Goal: Task Accomplishment & Management: Manage account settings

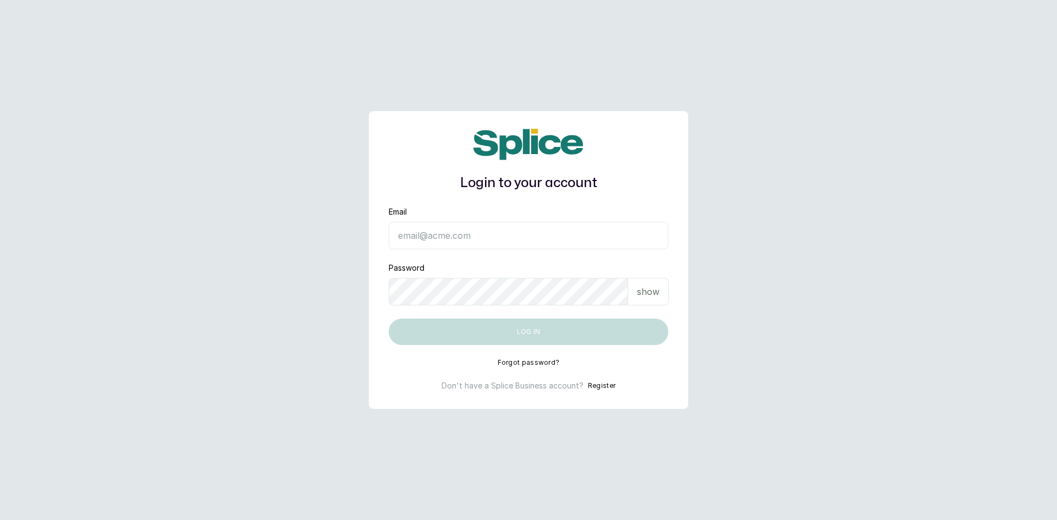
type input "[EMAIL_ADDRESS][DOMAIN_NAME]"
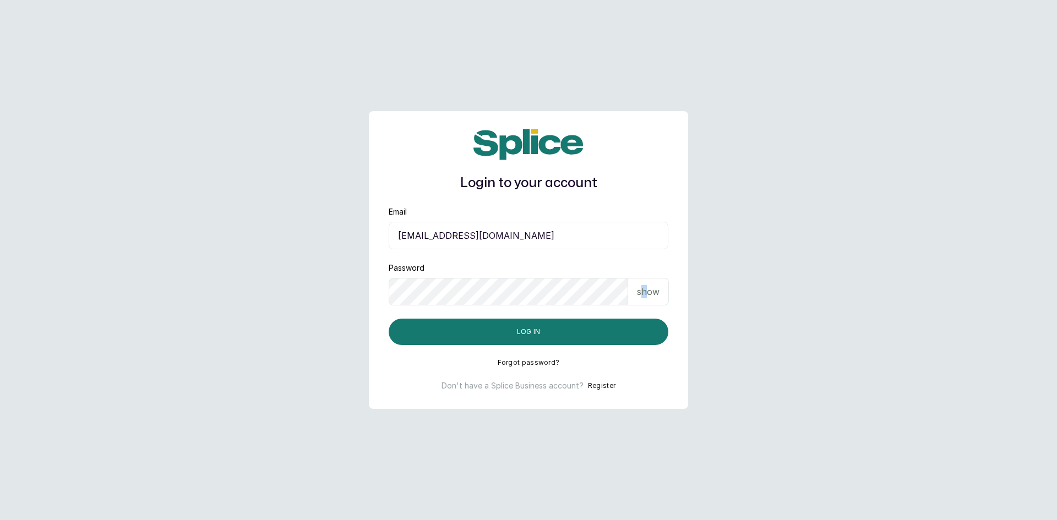
click at [644, 296] on p "show" at bounding box center [648, 291] width 23 height 13
click at [525, 335] on button "Log in" at bounding box center [529, 332] width 280 height 26
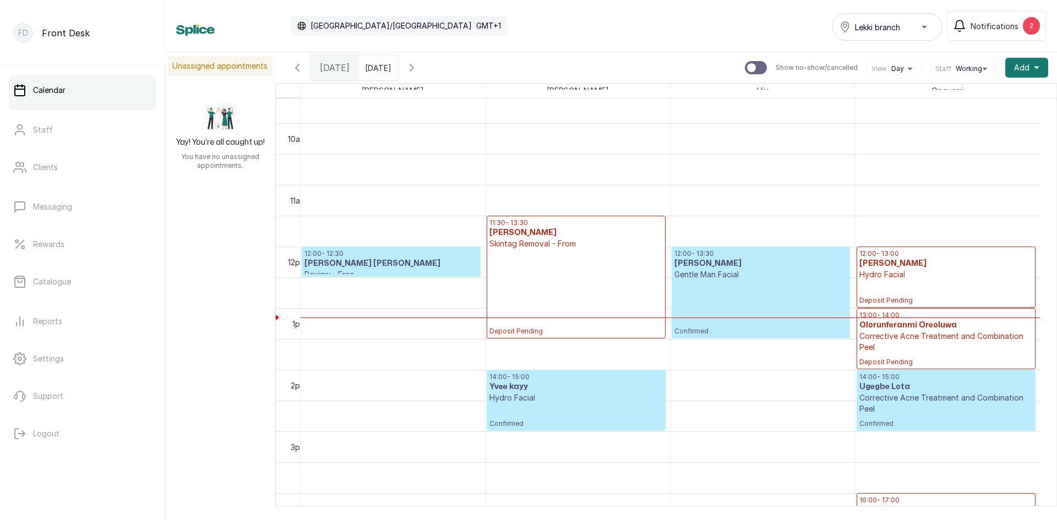
scroll to position [591, 0]
click at [715, 281] on p "Gentle Man Facial" at bounding box center [760, 275] width 173 height 11
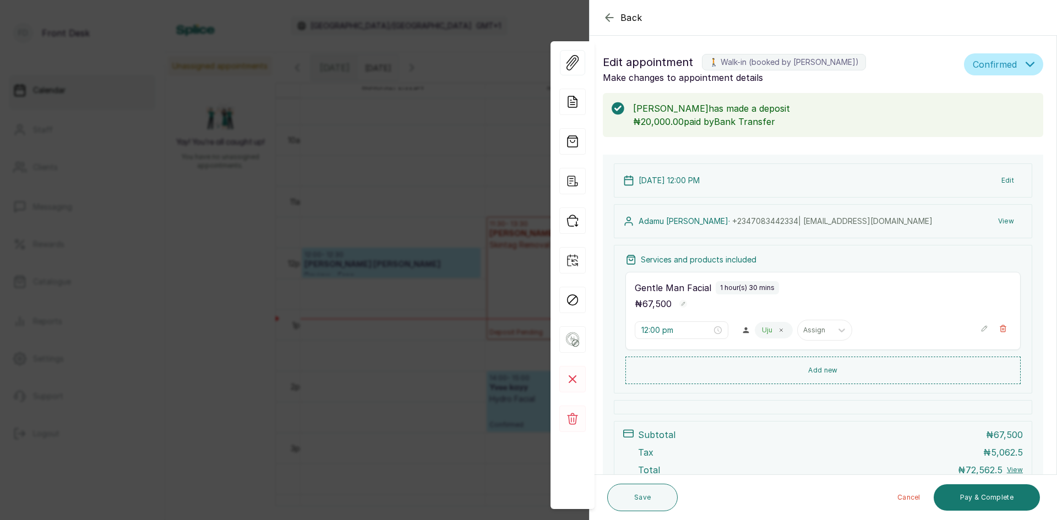
click at [667, 279] on div "Gentle Man Facial 1 hour(s) 30 mins ₦ 67,500 12:00 pm Uju Assign" at bounding box center [822, 311] width 395 height 78
click at [684, 318] on div "Gentle Man Facial 1 hour(s) 30 mins ₦ 67,500 12:00 pm Uju Assign" at bounding box center [822, 311] width 395 height 78
click at [682, 327] on input "12:00 pm" at bounding box center [676, 330] width 70 height 12
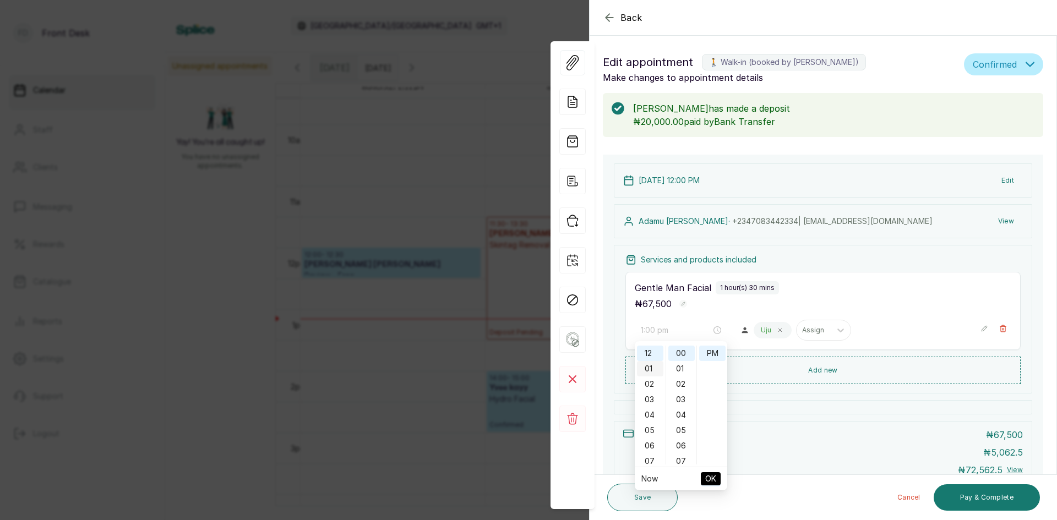
click at [643, 370] on div "01" at bounding box center [650, 368] width 26 height 15
type input "1:00 pm"
click at [710, 482] on span "OK" at bounding box center [710, 479] width 11 height 21
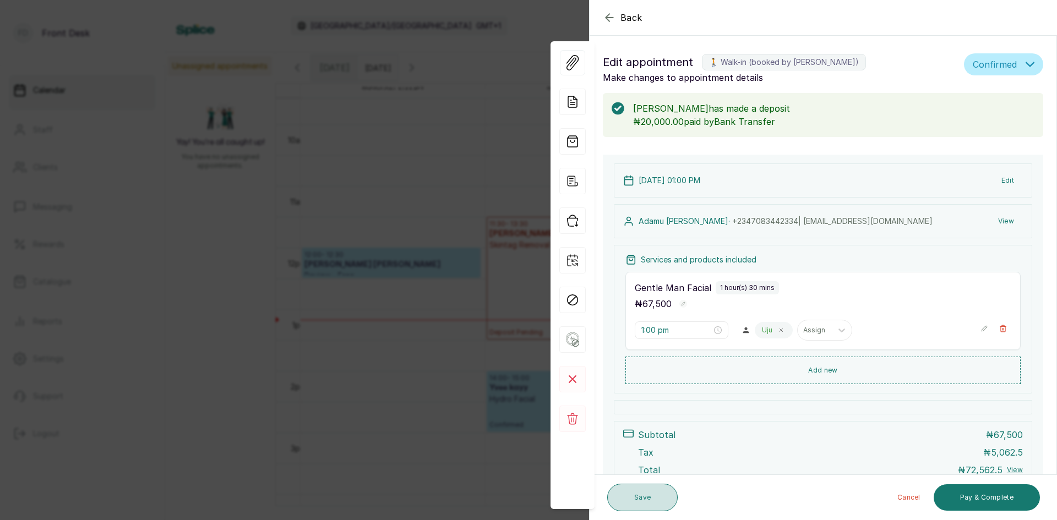
click at [651, 502] on button "Save" at bounding box center [642, 498] width 70 height 28
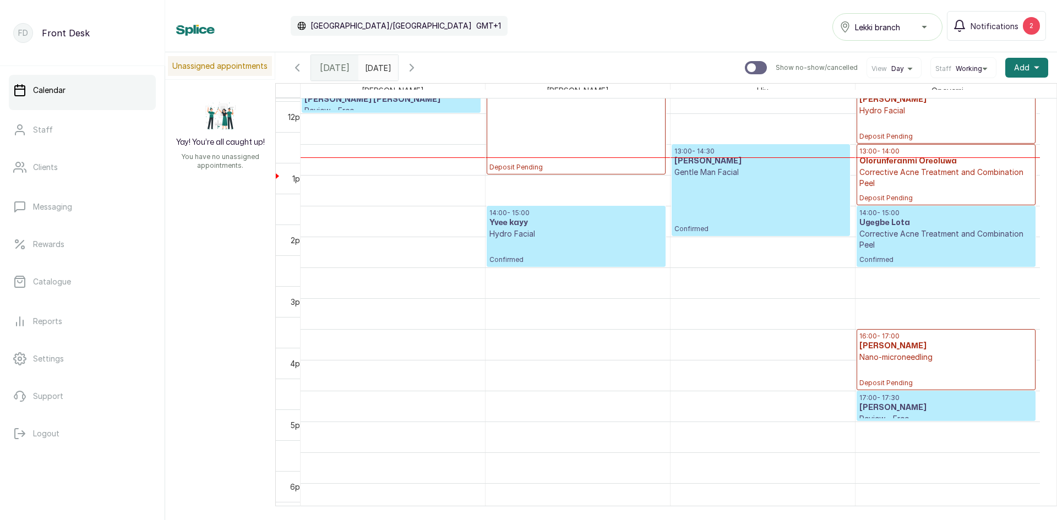
scroll to position [756, 0]
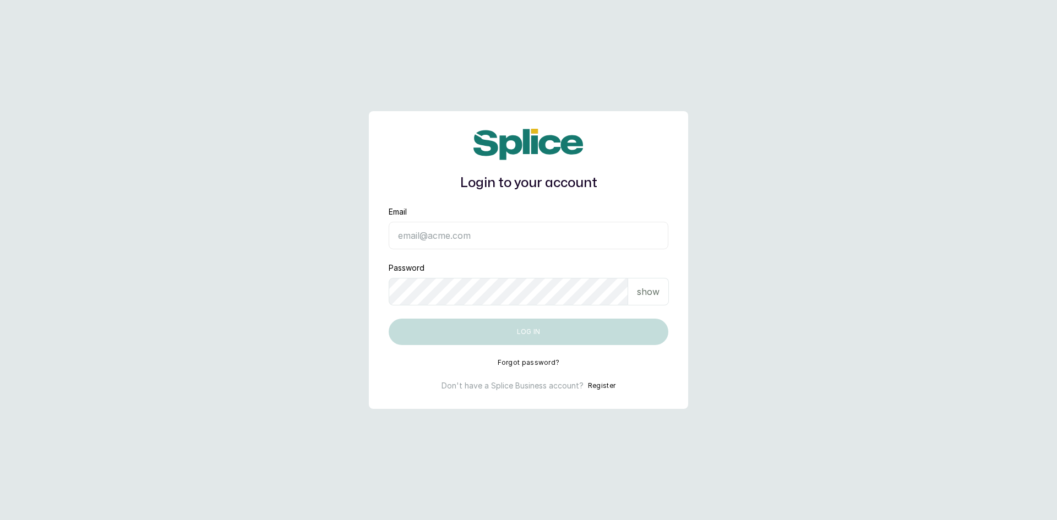
type input "sknanalyticsmedaesthetics@gmail.com"
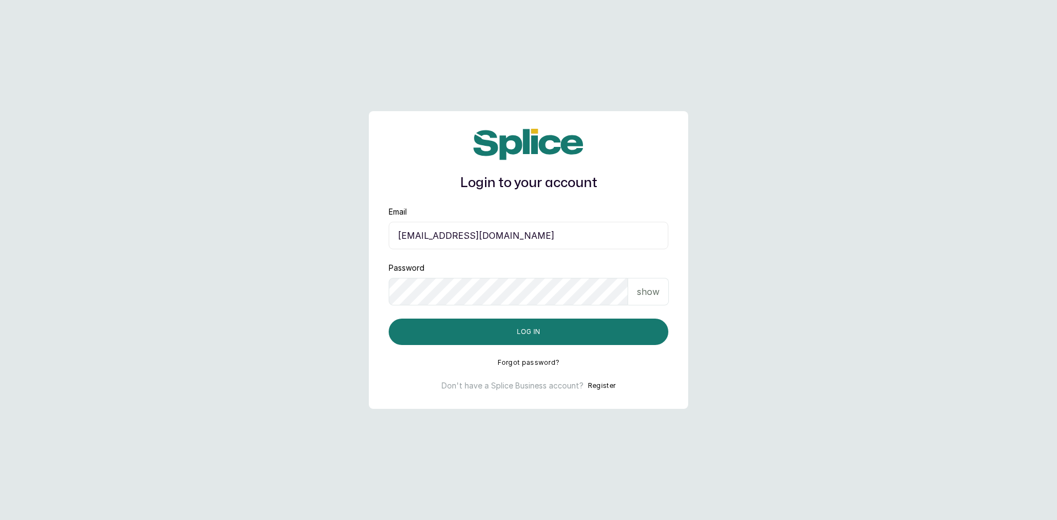
click at [648, 293] on p "show" at bounding box center [648, 291] width 23 height 13
click at [494, 325] on button "Log in" at bounding box center [529, 332] width 280 height 26
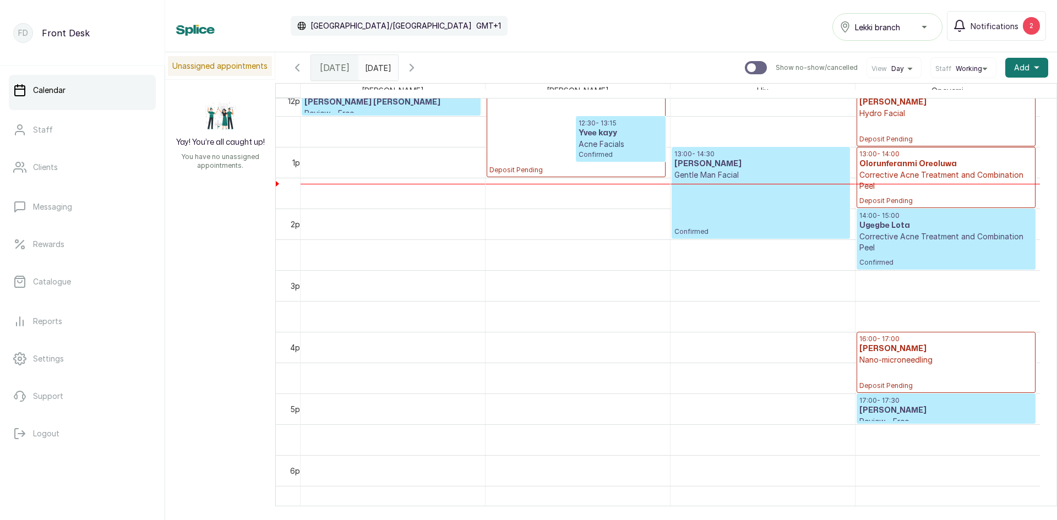
scroll to position [756, 0]
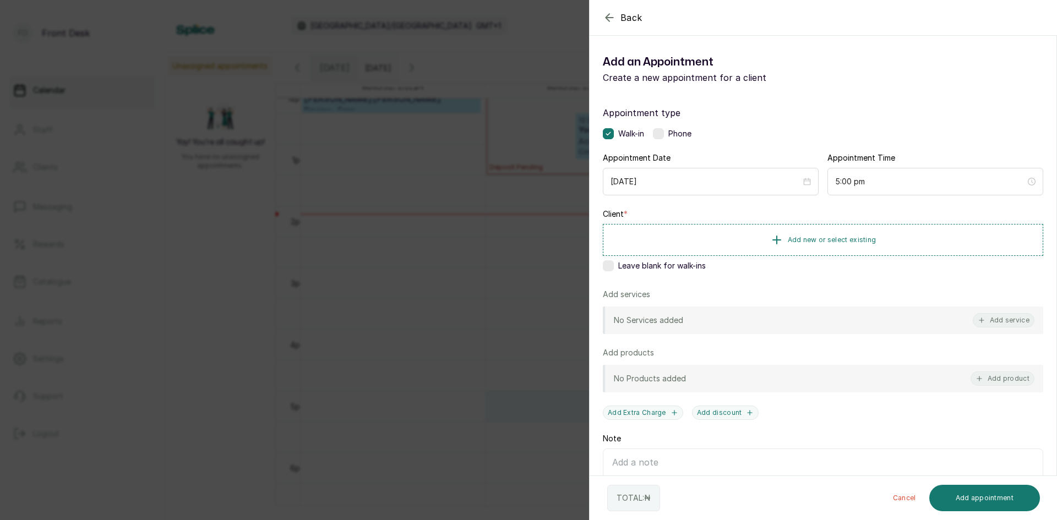
click at [107, 182] on div "Back Add Appointment Add an Appointment Create a new appointment for a client A…" at bounding box center [528, 260] width 1057 height 520
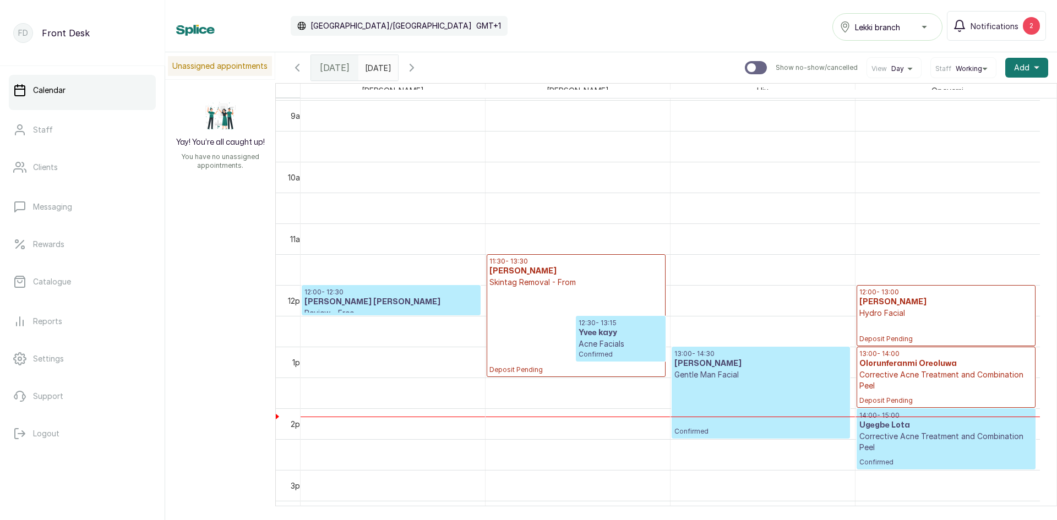
scroll to position [536, 0]
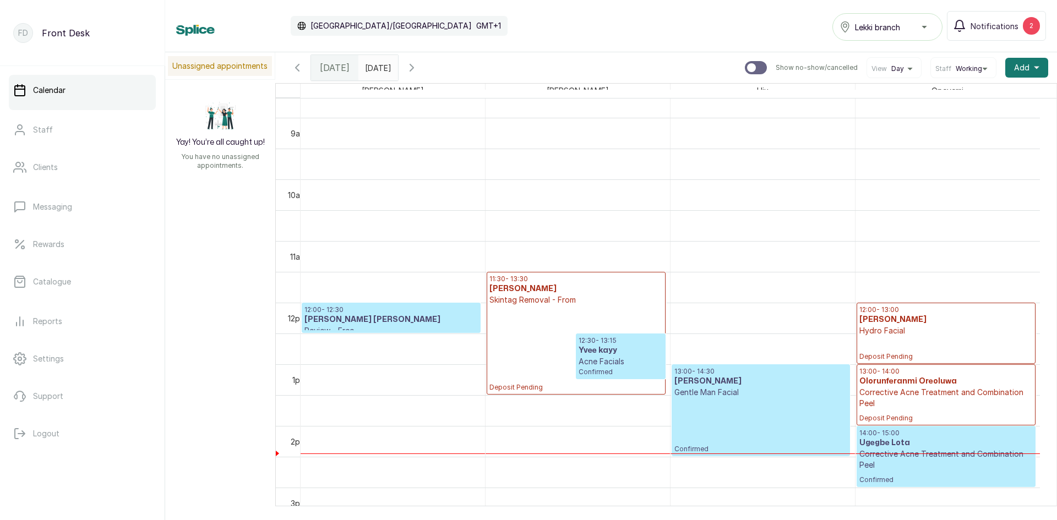
drag, startPoint x: 529, startPoint y: 249, endPoint x: 533, endPoint y: 260, distance: 11.9
click at [533, 118] on td at bounding box center [670, 102] width 739 height 31
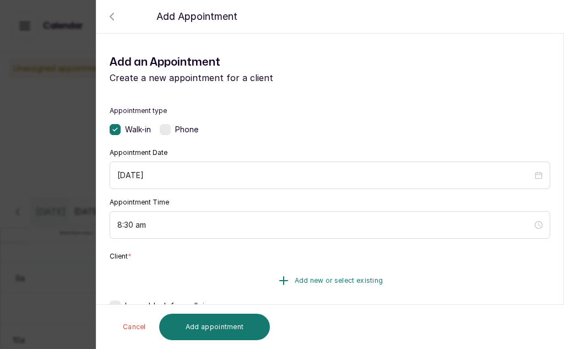
drag, startPoint x: 530, startPoint y: 264, endPoint x: 525, endPoint y: 270, distance: 7.8
click at [526, 268] on div "Client * Add new or select existing Leave blank for walk-ins" at bounding box center [330, 284] width 440 height 64
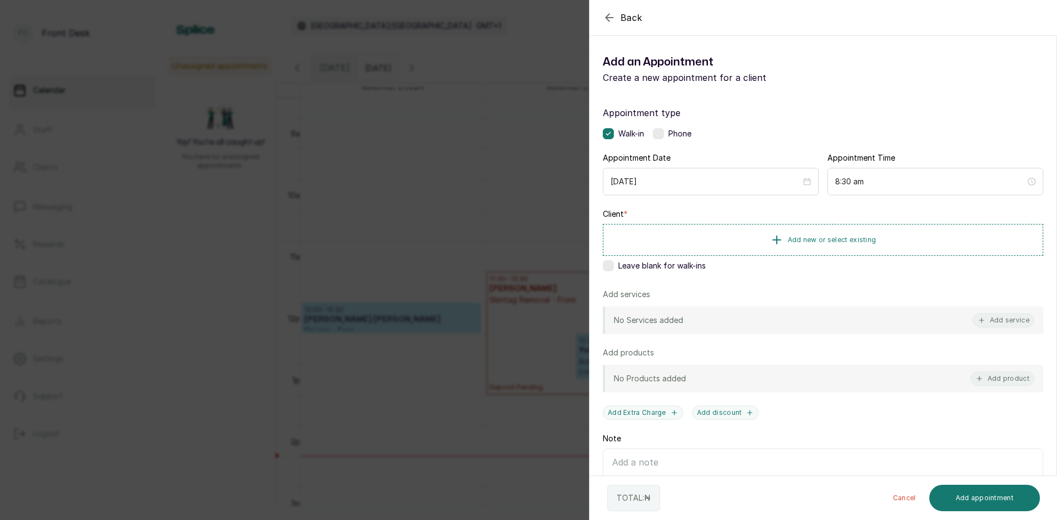
click at [441, 160] on div "Back Add Appointment Add an Appointment Create a new appointment for a client A…" at bounding box center [528, 260] width 1057 height 520
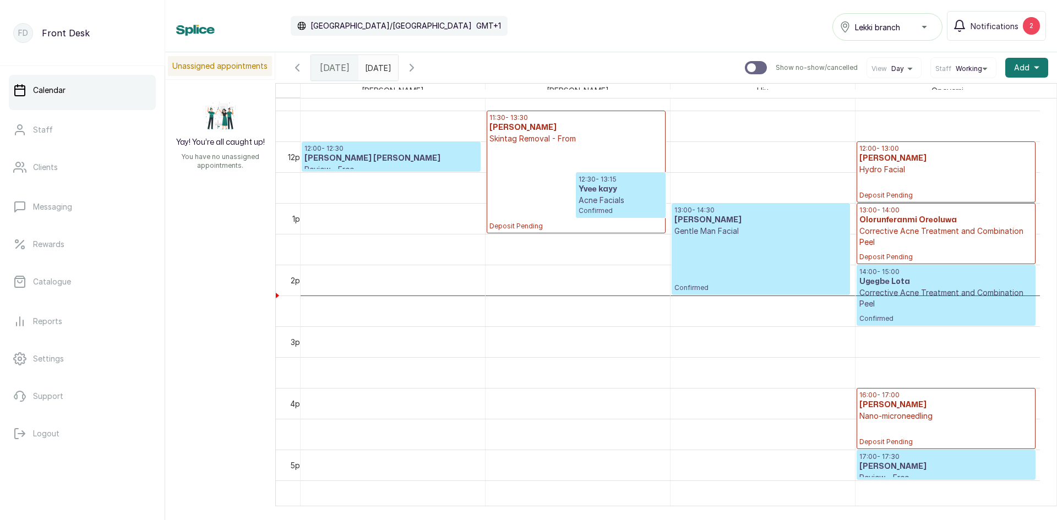
scroll to position [701, 0]
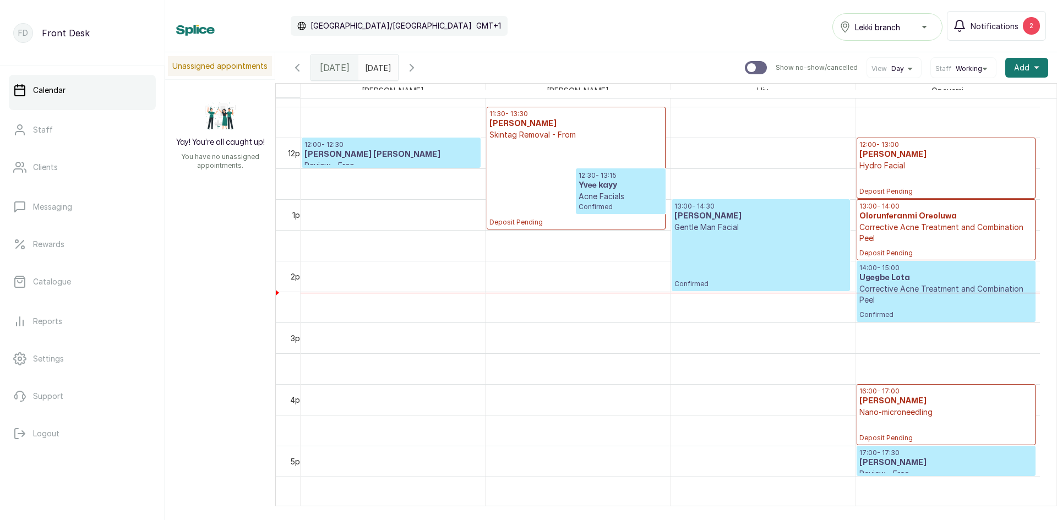
click at [883, 161] on p "Hydro Facial" at bounding box center [945, 165] width 173 height 11
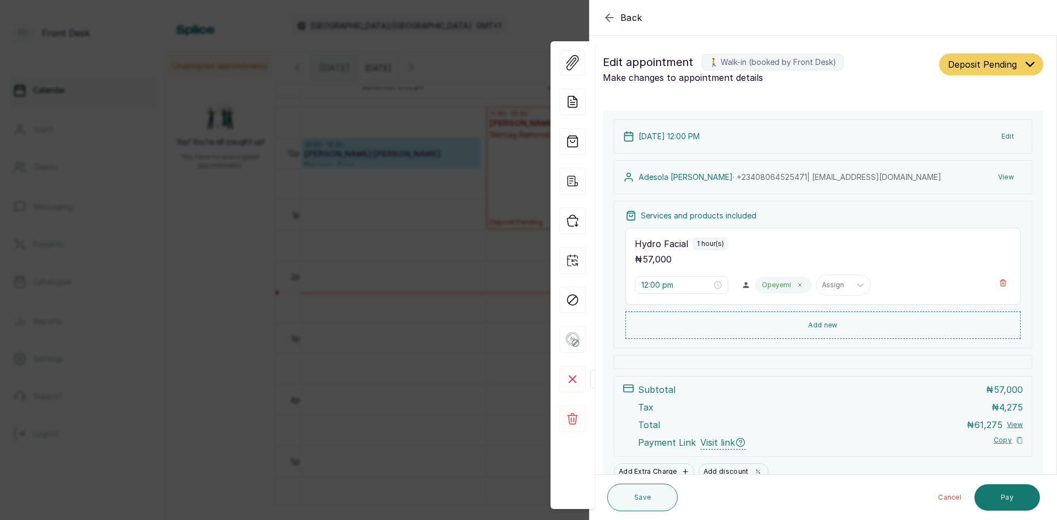
click at [572, 380] on icon at bounding box center [572, 379] width 7 height 7
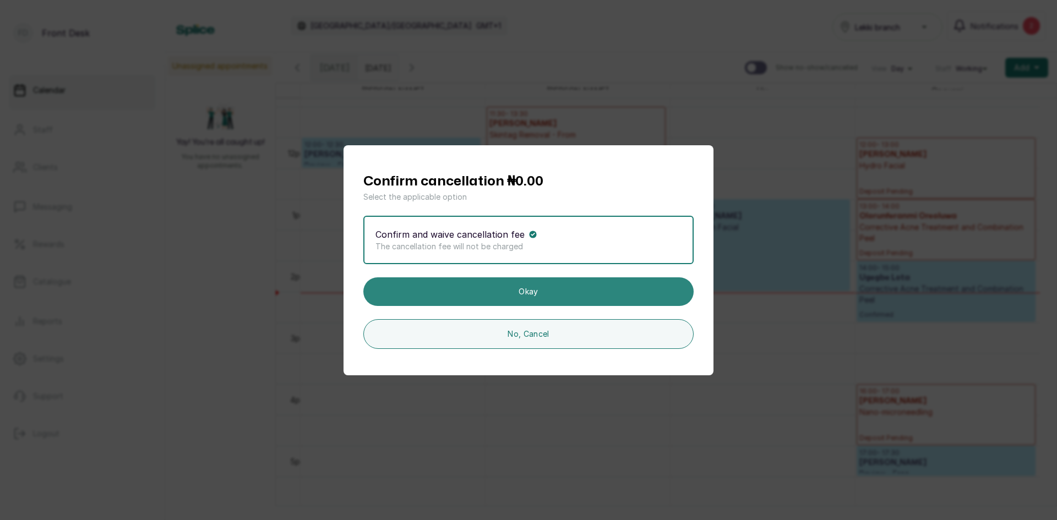
click at [552, 295] on button "Okay" at bounding box center [528, 292] width 330 height 29
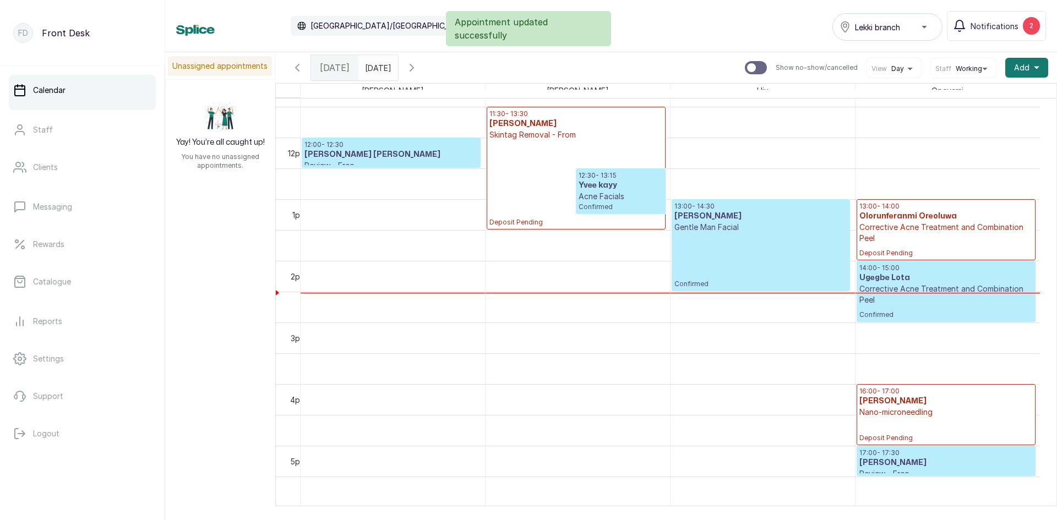
click at [526, 168] on p "Deposit Pending" at bounding box center [575, 183] width 173 height 86
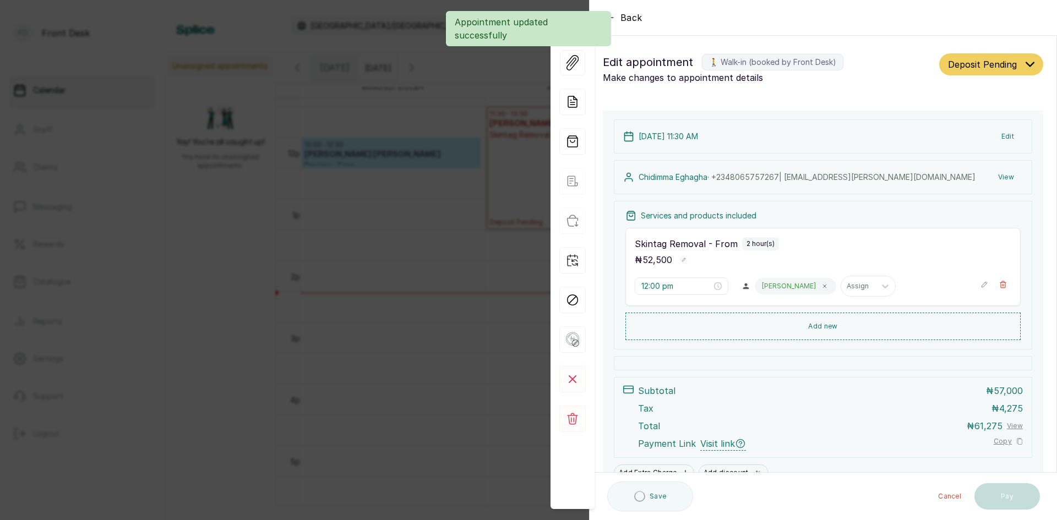
type input "11:30 am"
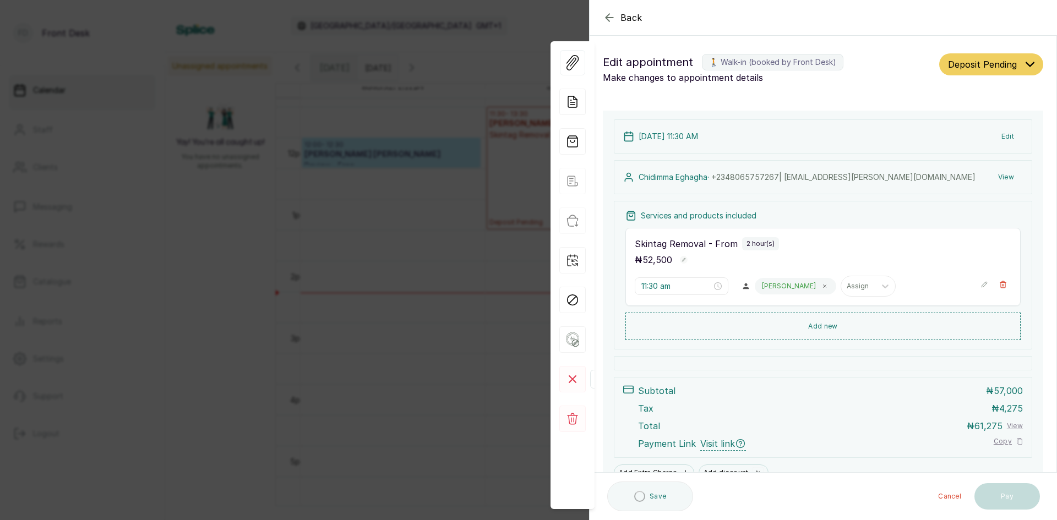
click at [570, 378] on rect at bounding box center [572, 379] width 26 height 26
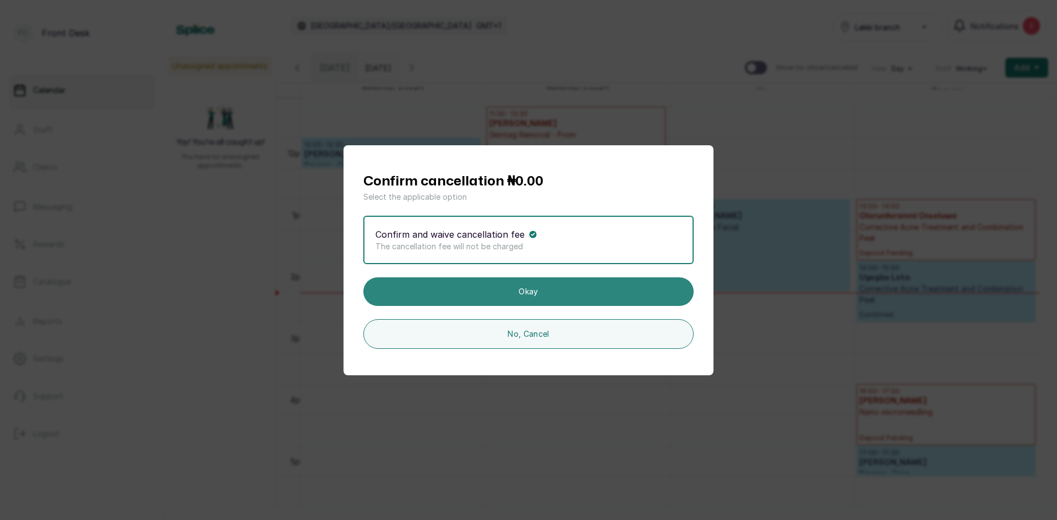
click at [534, 298] on button "Okay" at bounding box center [528, 292] width 330 height 29
click at [537, 291] on button "Okay" at bounding box center [528, 292] width 330 height 29
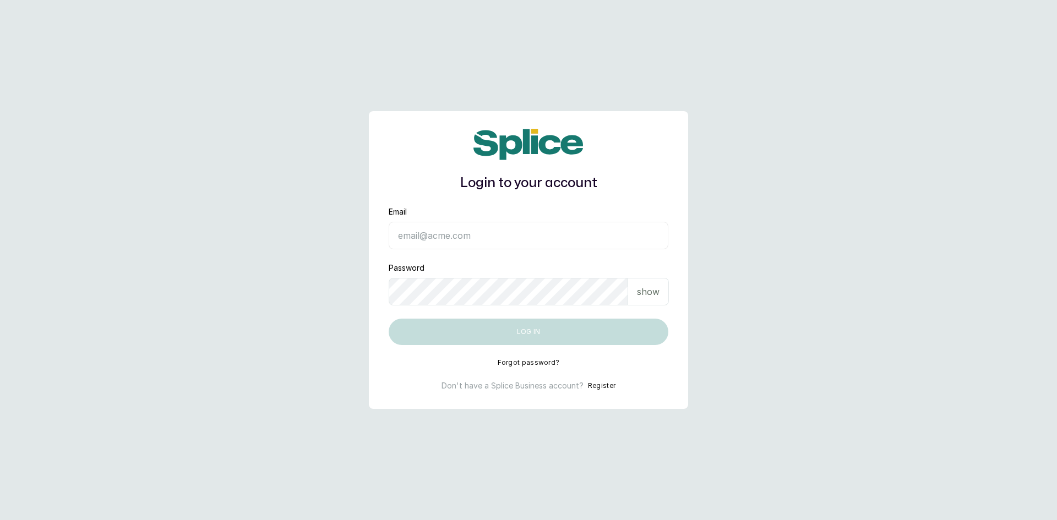
type input "[EMAIL_ADDRESS][DOMAIN_NAME]"
click at [654, 292] on p "show" at bounding box center [648, 291] width 23 height 13
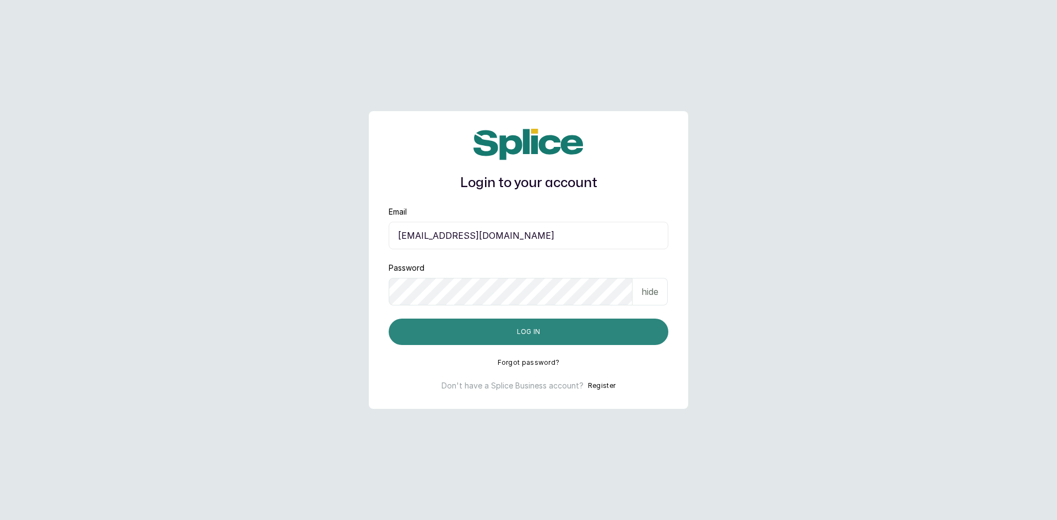
click at [584, 331] on button "Log in" at bounding box center [529, 332] width 280 height 26
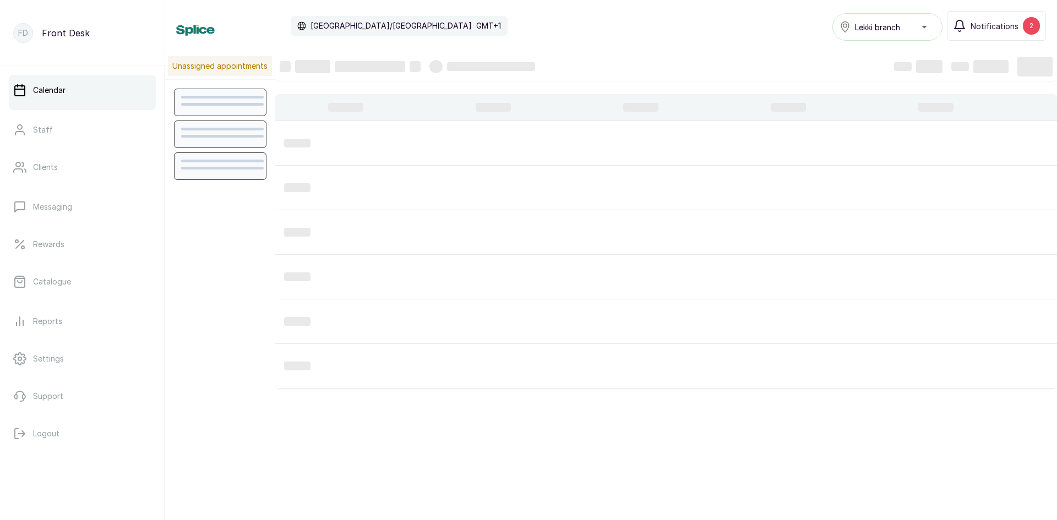
scroll to position [371, 0]
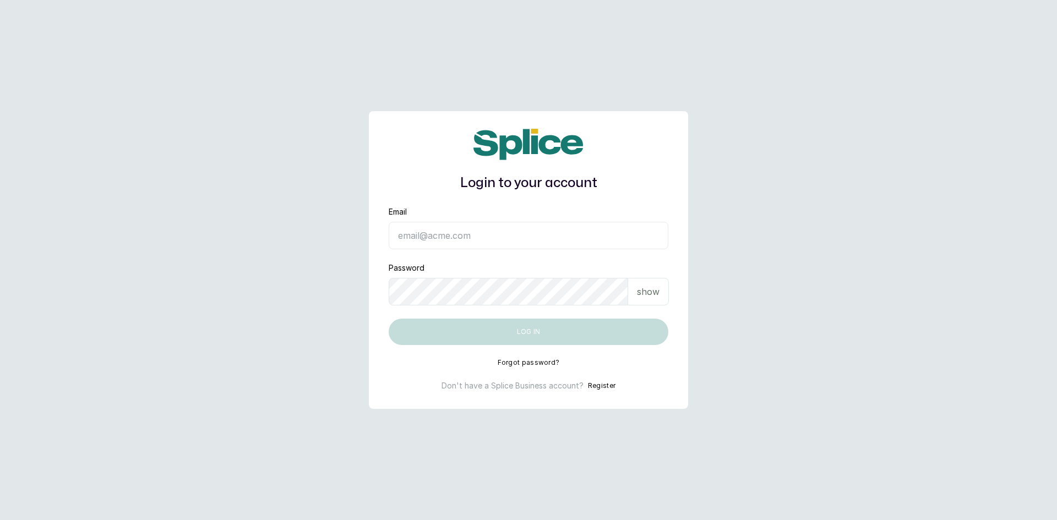
type input "[EMAIL_ADDRESS][DOMAIN_NAME]"
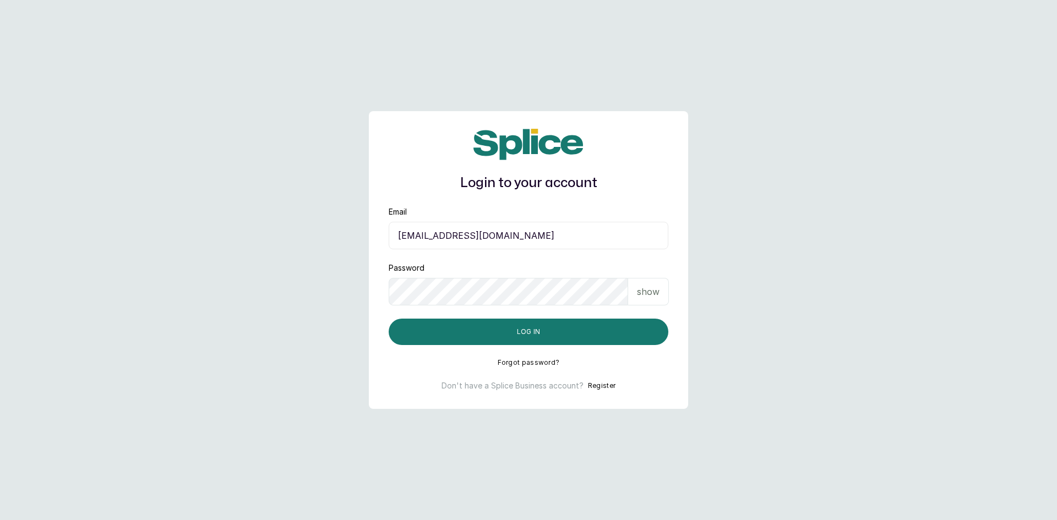
click at [659, 295] on p "show" at bounding box center [648, 291] width 23 height 13
click at [612, 327] on button "Log in" at bounding box center [529, 332] width 280 height 26
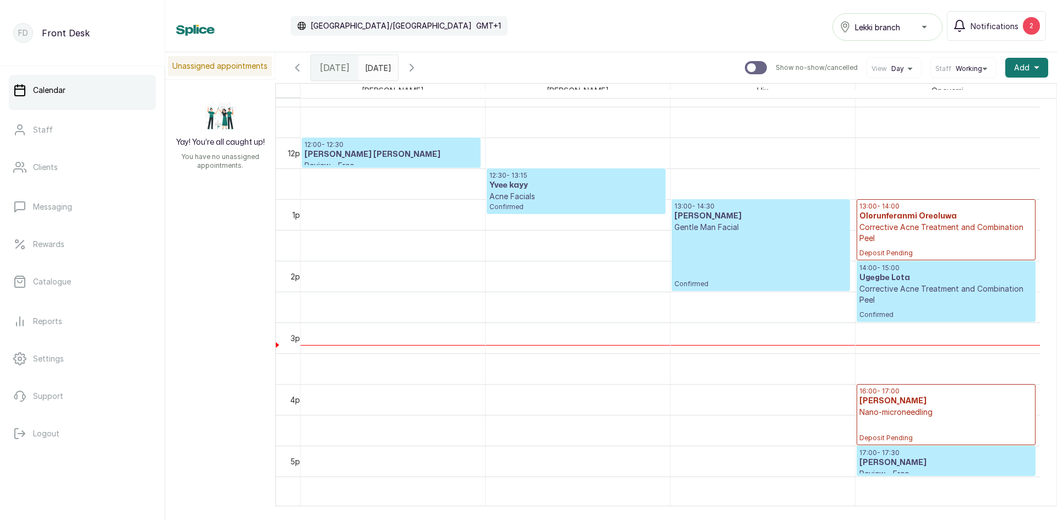
click at [733, 257] on p "Confirmed" at bounding box center [760, 261] width 173 height 56
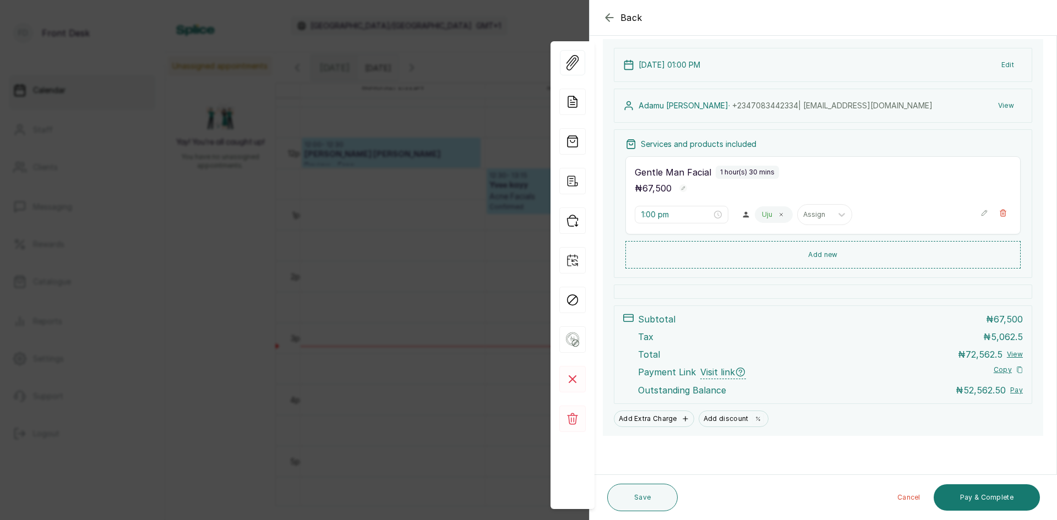
scroll to position [116, 0]
click at [208, 191] on div "Back Appointment Details Edit appointment 🚶 Walk-in (booked by Donna Onyendi) M…" at bounding box center [528, 260] width 1057 height 520
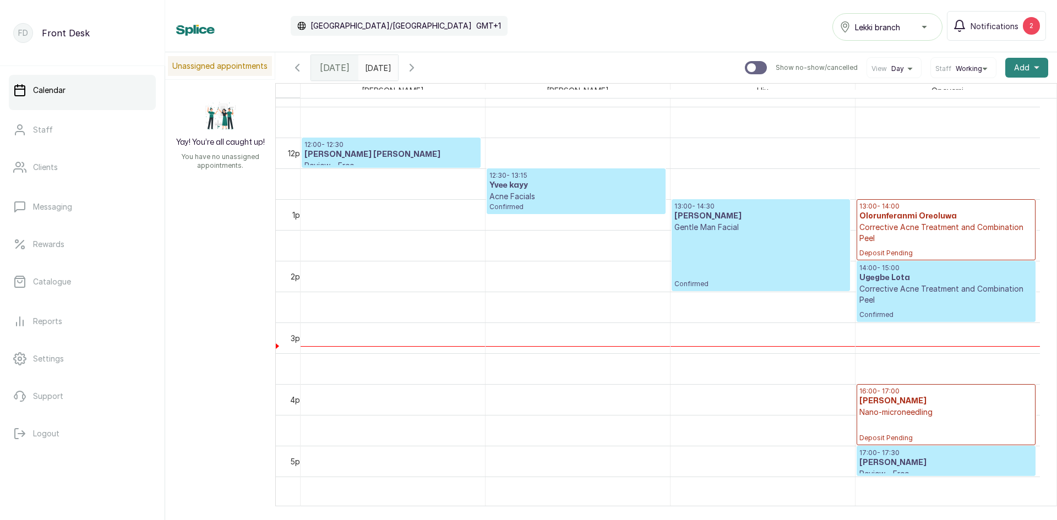
click at [1006, 64] on button "Add +" at bounding box center [1026, 68] width 43 height 20
click at [962, 97] on span "Add Appointment" at bounding box center [987, 97] width 106 height 13
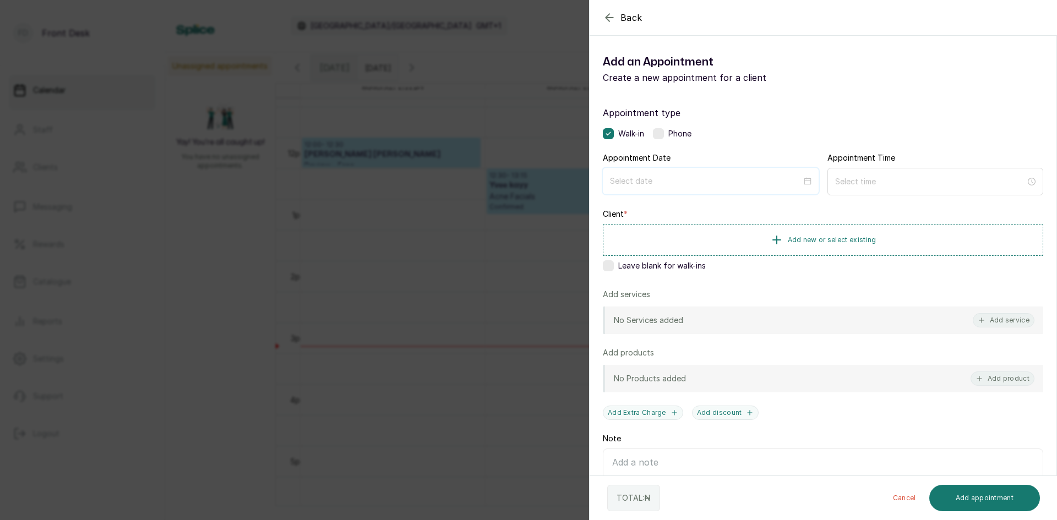
click at [683, 179] on input at bounding box center [706, 181] width 192 height 12
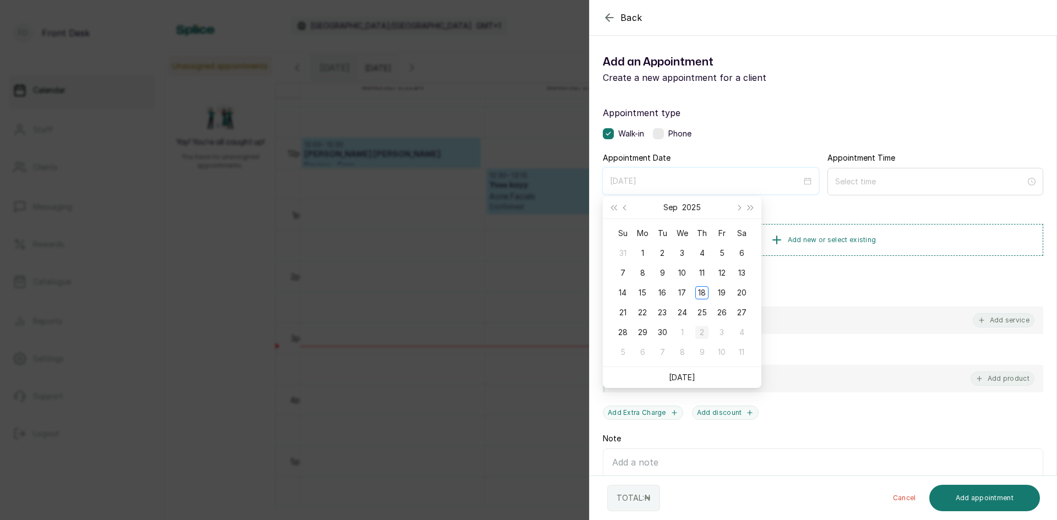
type input "2025/10/02"
click at [702, 333] on div "2" at bounding box center [701, 332] width 13 height 13
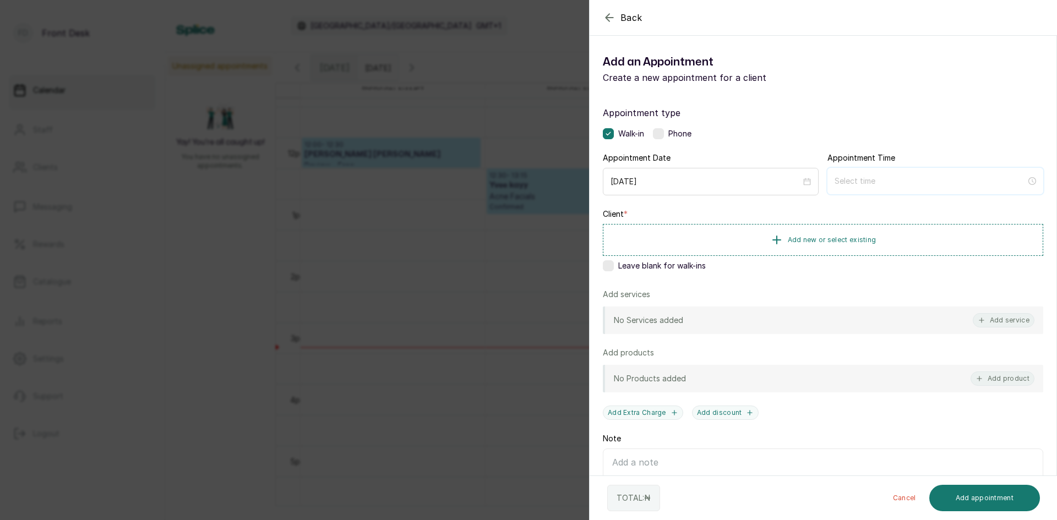
click at [841, 180] on input at bounding box center [931, 181] width 192 height 12
click at [835, 208] on div "12" at bounding box center [839, 208] width 26 height 15
type input "12:00 pm"
click at [901, 225] on div "PM" at bounding box center [901, 223] width 26 height 15
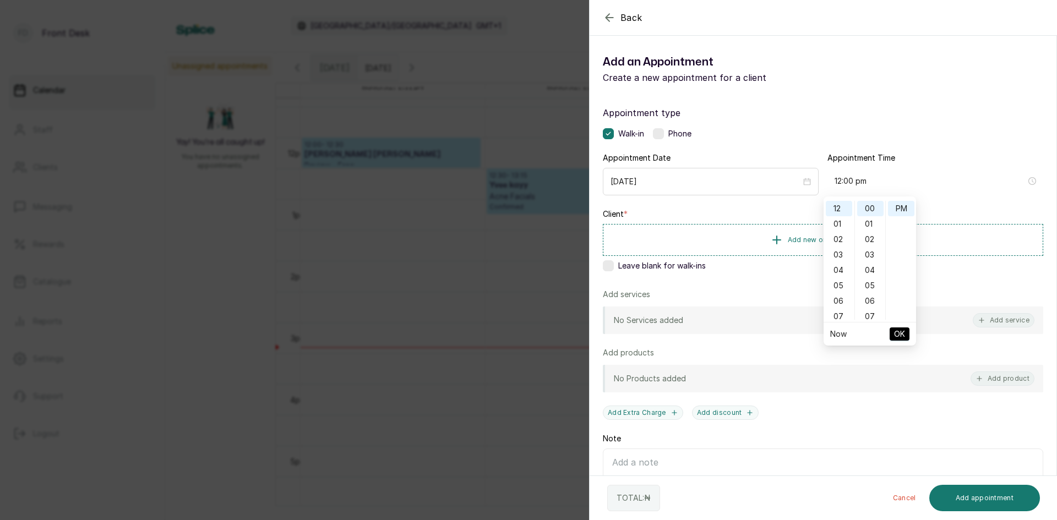
click at [900, 331] on span "OK" at bounding box center [899, 334] width 11 height 21
click at [829, 241] on span "Add new or select existing" at bounding box center [832, 239] width 89 height 9
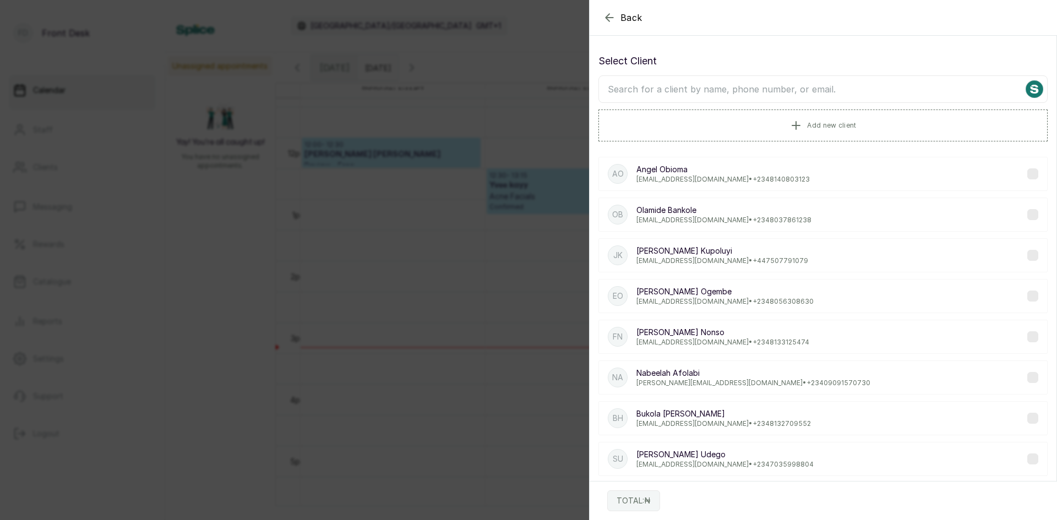
click at [802, 95] on input "text" at bounding box center [823, 89] width 449 height 28
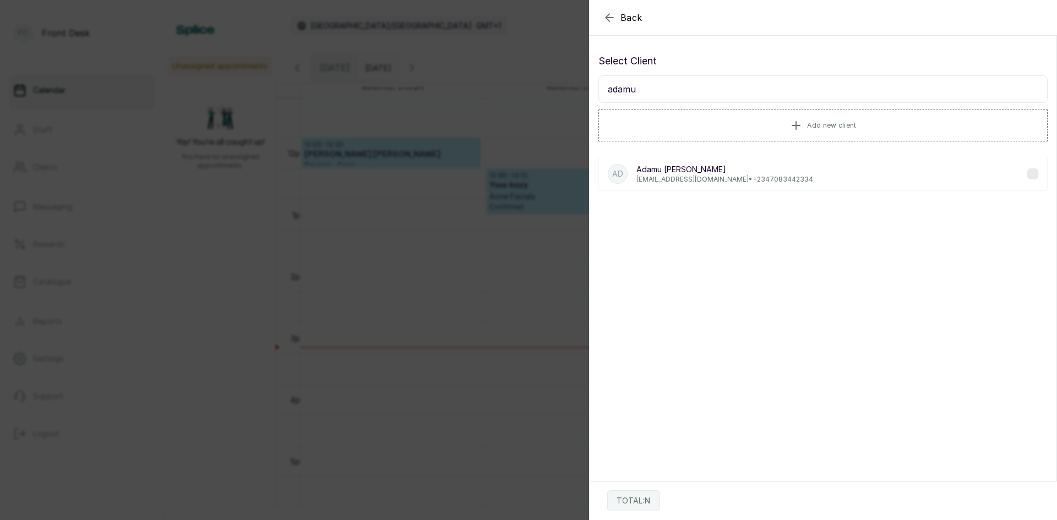
type input "adamu"
click at [653, 172] on p "Adamu Daniel" at bounding box center [724, 169] width 177 height 11
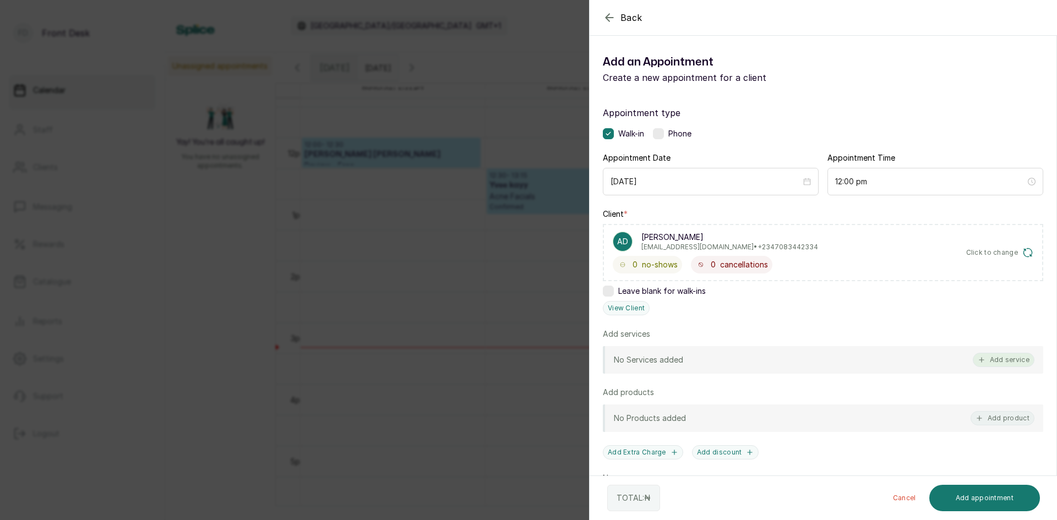
click at [993, 358] on button "Add service" at bounding box center [1004, 360] width 62 height 14
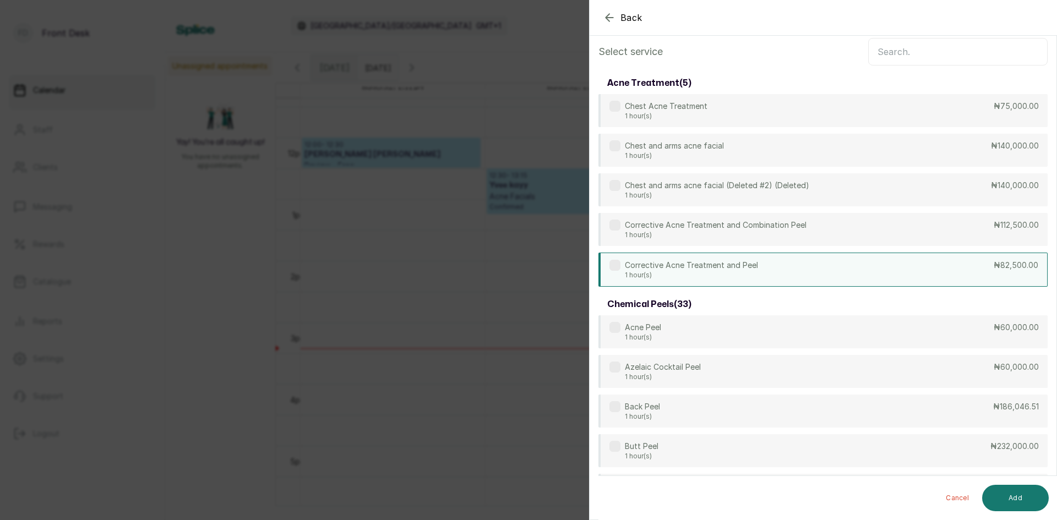
scroll to position [0, 0]
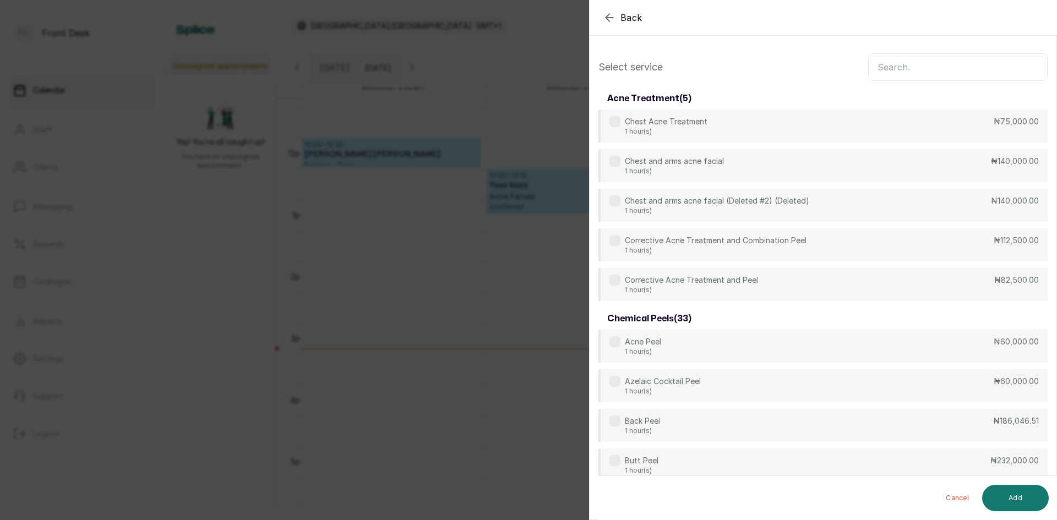
click at [894, 72] on input "text" at bounding box center [957, 67] width 179 height 28
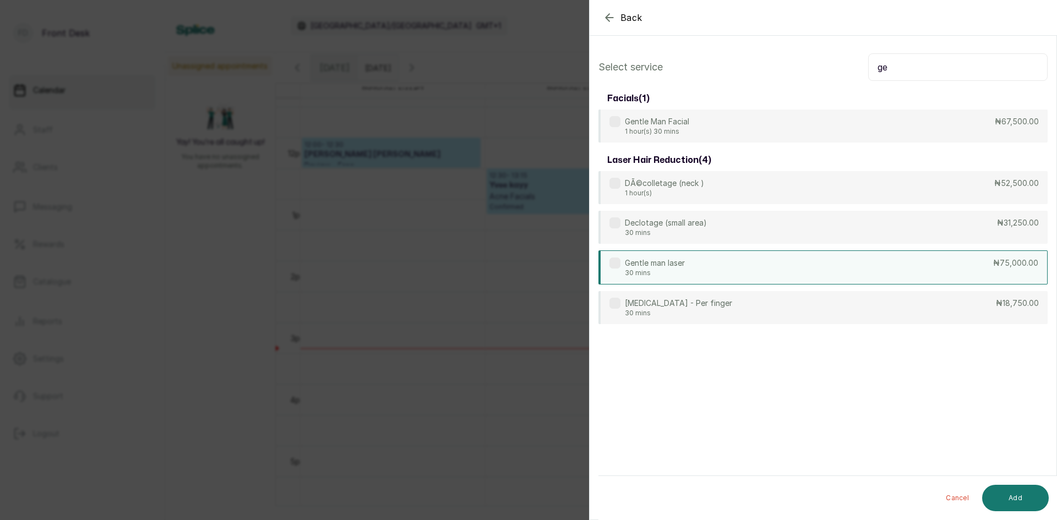
type input "ge"
click at [687, 268] on div "Gentle man laser 30 mins ₦75,000.00" at bounding box center [823, 268] width 449 height 34
click at [993, 497] on button "Add" at bounding box center [1015, 498] width 67 height 26
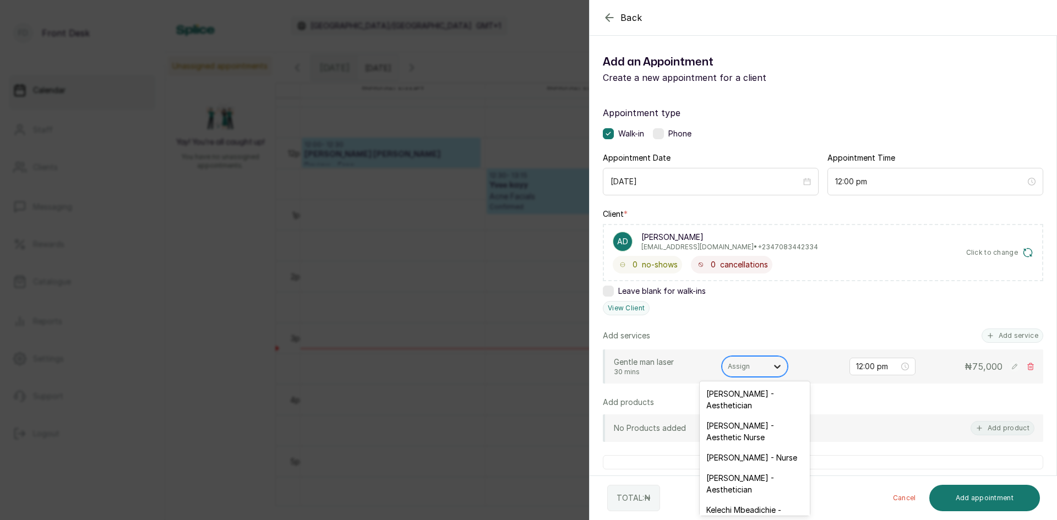
click at [768, 363] on div at bounding box center [778, 367] width 20 height 20
click at [717, 434] on div "[PERSON_NAME] - Aesthetic Nurse" at bounding box center [755, 432] width 110 height 32
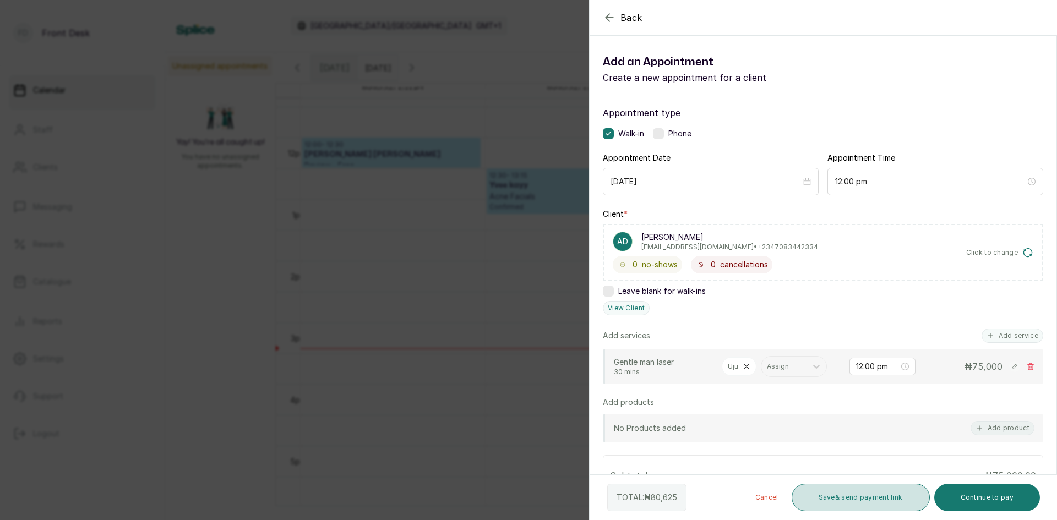
click at [864, 501] on button "Save & send payment link" at bounding box center [861, 498] width 138 height 28
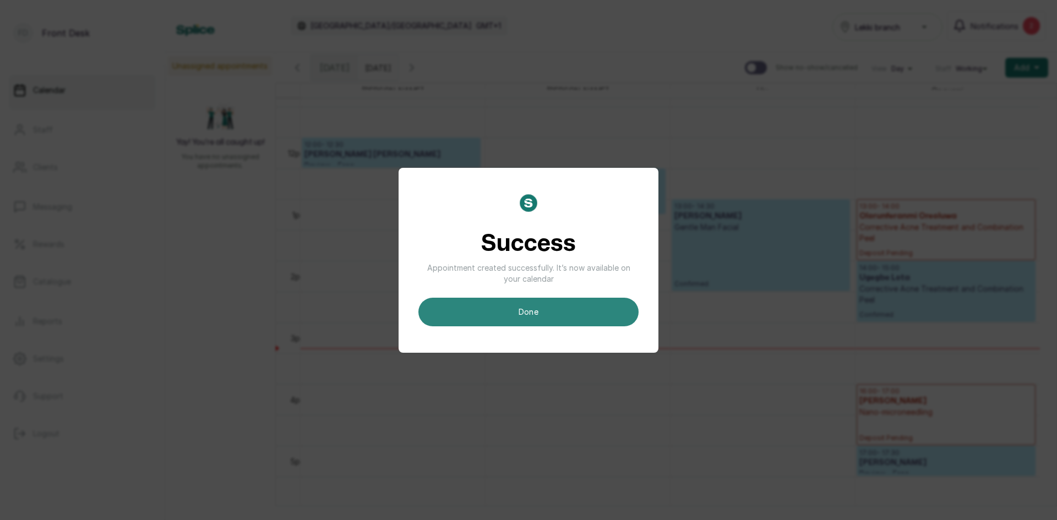
click at [545, 311] on button "done" at bounding box center [528, 312] width 220 height 29
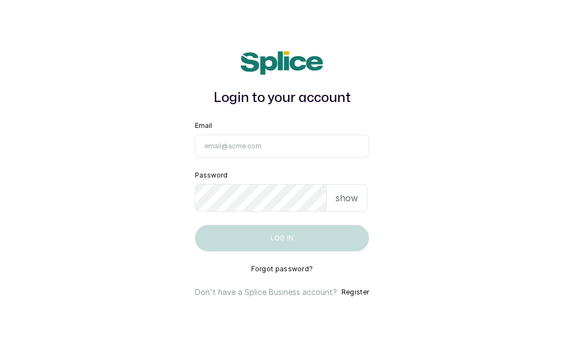
type input "[EMAIL_ADDRESS][DOMAIN_NAME]"
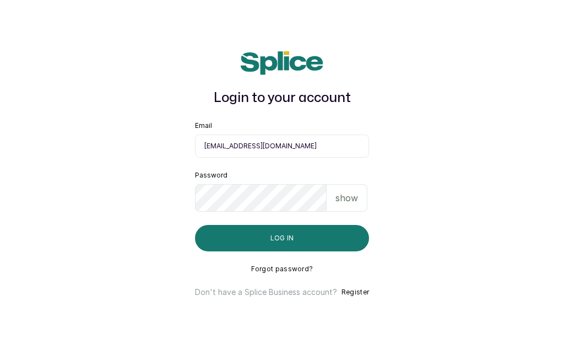
drag, startPoint x: 0, startPoint y: 0, endPoint x: 282, endPoint y: 164, distance: 325.9
click at [282, 164] on form "Email [EMAIL_ADDRESS][DOMAIN_NAME] Password show Log in" at bounding box center [282, 186] width 174 height 130
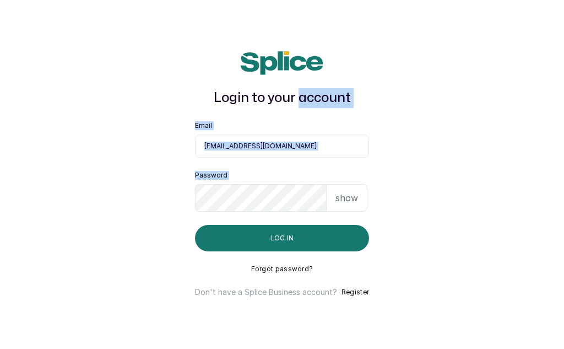
drag, startPoint x: 300, startPoint y: 100, endPoint x: 274, endPoint y: 172, distance: 76.6
click at [283, 162] on div "Login to your account Email [EMAIL_ADDRESS][DOMAIN_NAME] Password show Log in F…" at bounding box center [282, 174] width 214 height 281
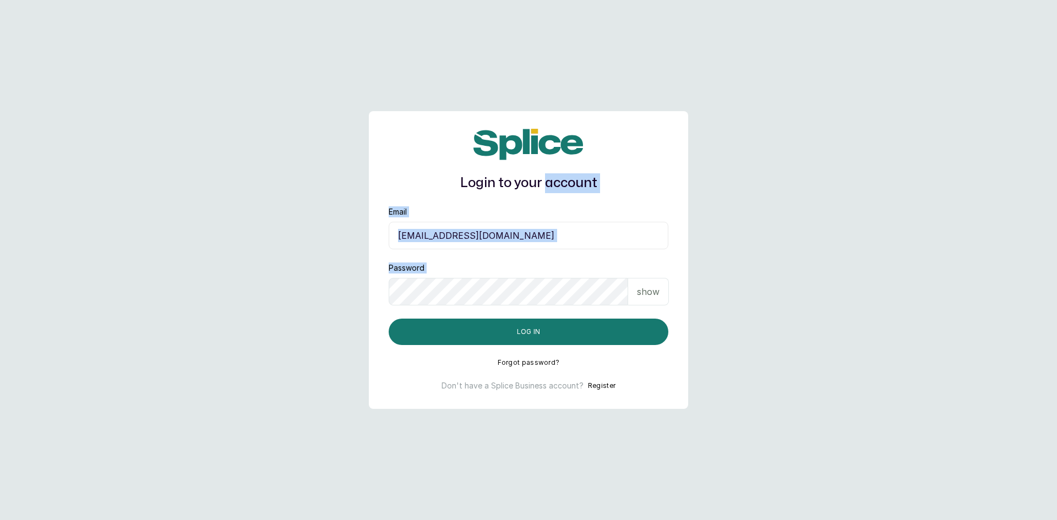
drag, startPoint x: 200, startPoint y: 164, endPoint x: 529, endPoint y: 249, distance: 339.1
click at [529, 249] on form "Email [EMAIL_ADDRESS][DOMAIN_NAME] Password show Log in" at bounding box center [529, 275] width 280 height 139
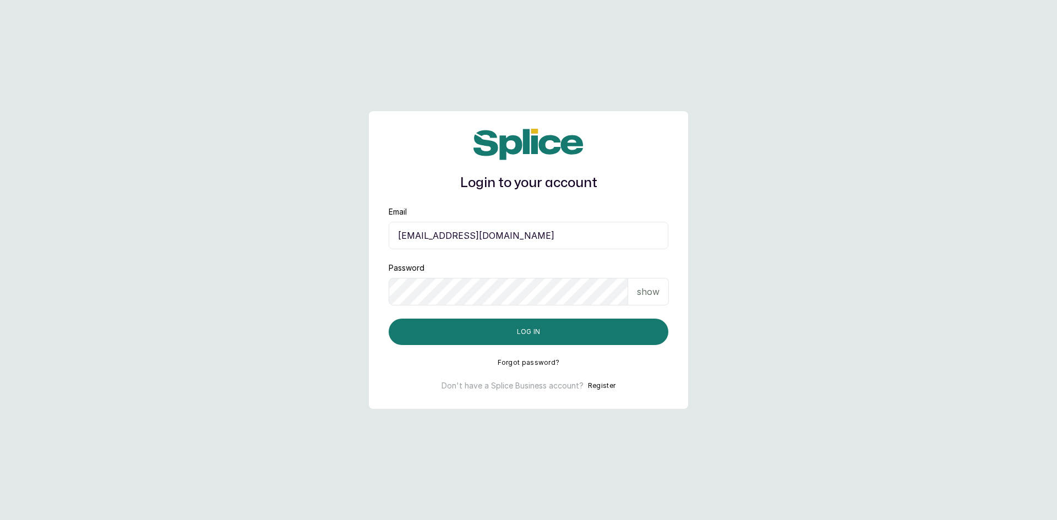
click at [529, 249] on form "Email [EMAIL_ADDRESS][DOMAIN_NAME] Password show Log in" at bounding box center [529, 275] width 280 height 139
click at [593, 330] on button "Log in" at bounding box center [529, 332] width 280 height 26
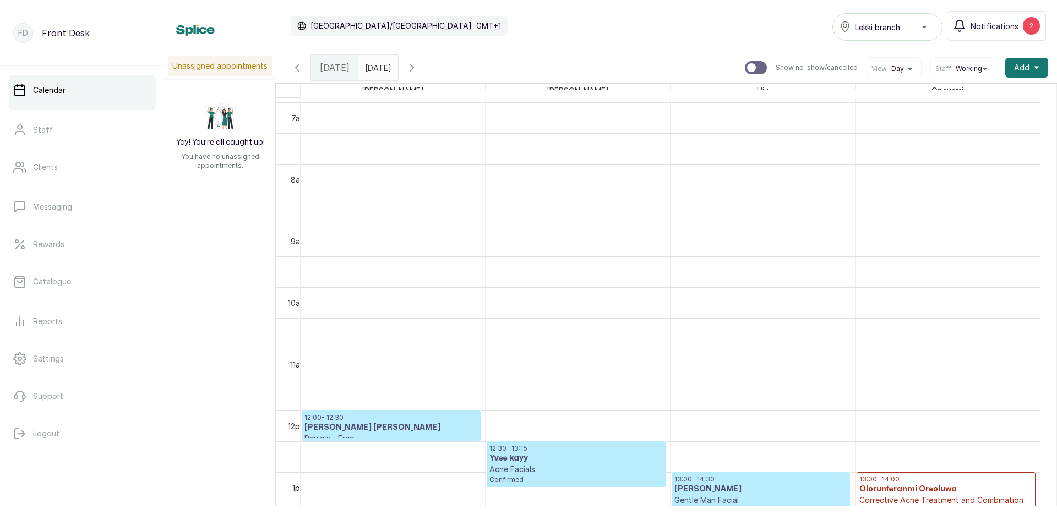
scroll to position [646, 0]
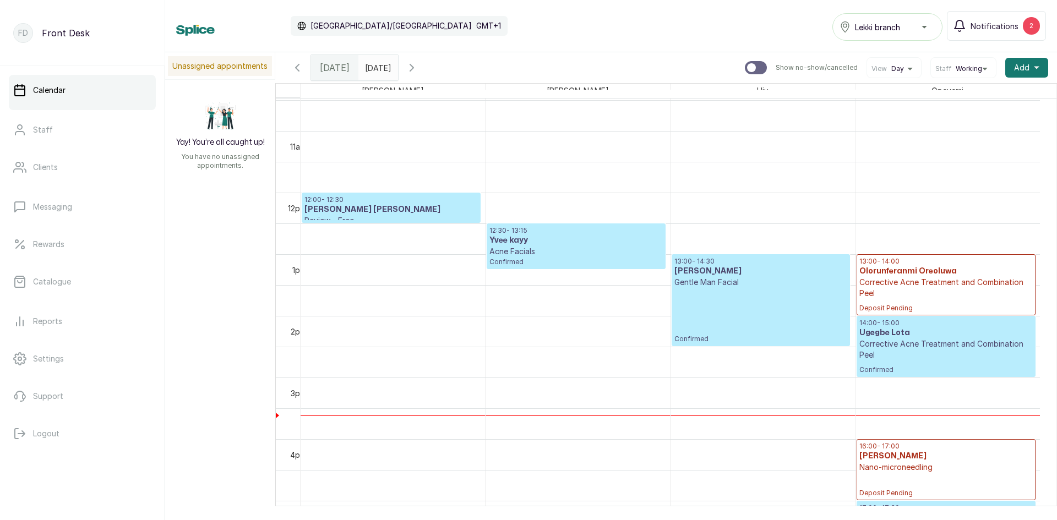
click at [891, 288] on p "Corrective Acne Treatment and Combination Peel" at bounding box center [945, 288] width 173 height 22
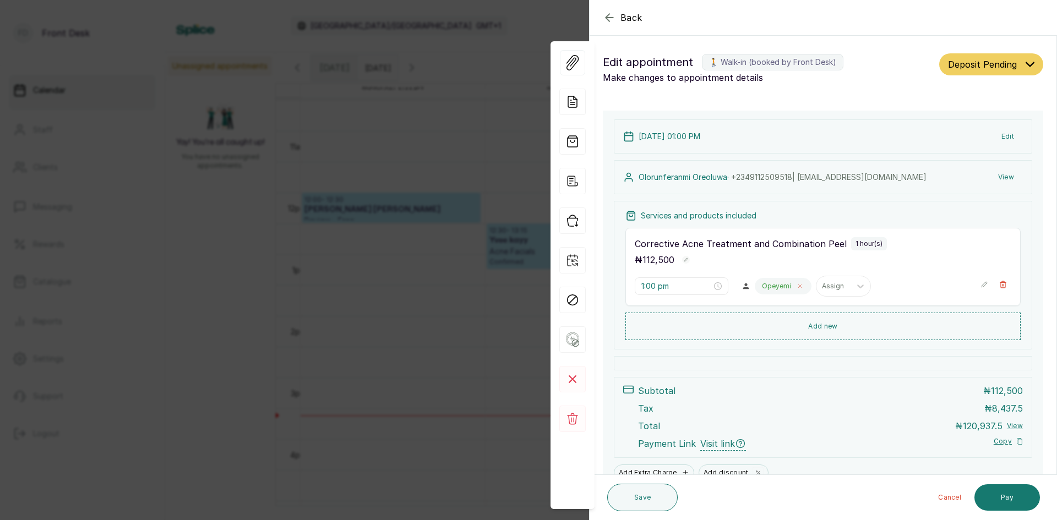
click at [797, 286] on icon at bounding box center [800, 287] width 6 height 6
click at [703, 287] on input "1:00 pm" at bounding box center [676, 286] width 70 height 12
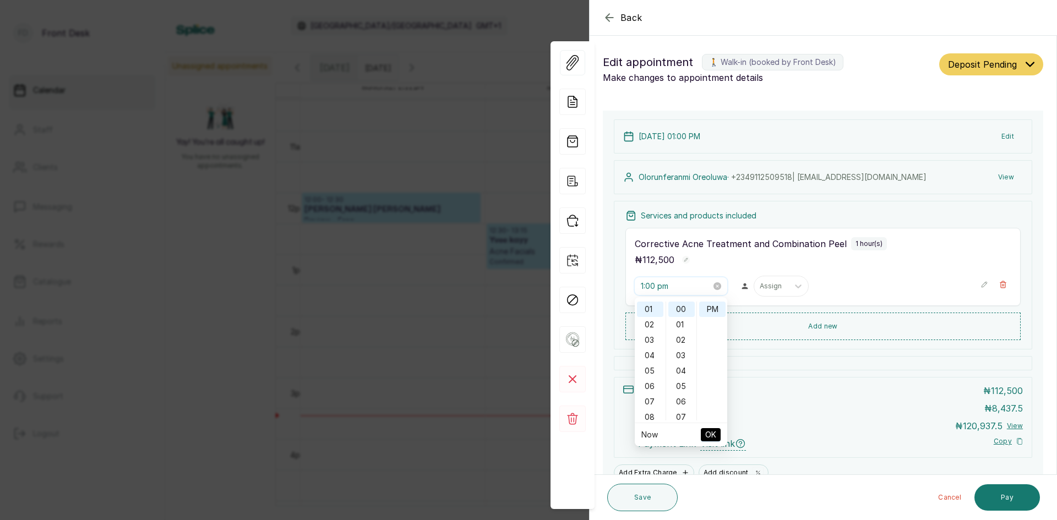
scroll to position [15, 0]
click at [646, 339] on div "03" at bounding box center [650, 340] width 26 height 15
click at [675, 335] on div "30" at bounding box center [681, 331] width 26 height 15
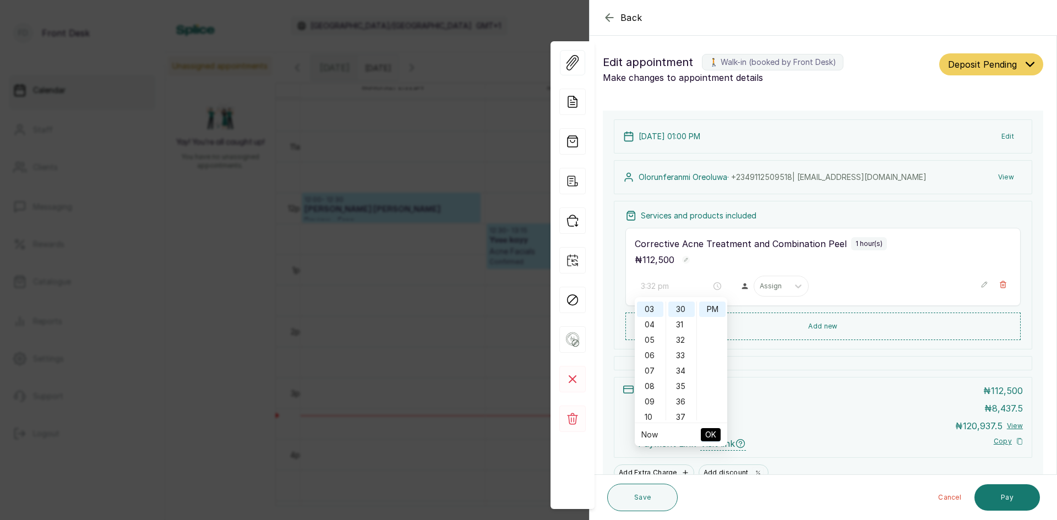
type input "3:30 pm"
click at [705, 438] on span "OK" at bounding box center [710, 435] width 11 height 21
click at [705, 438] on span "Visit link" at bounding box center [723, 444] width 46 height 14
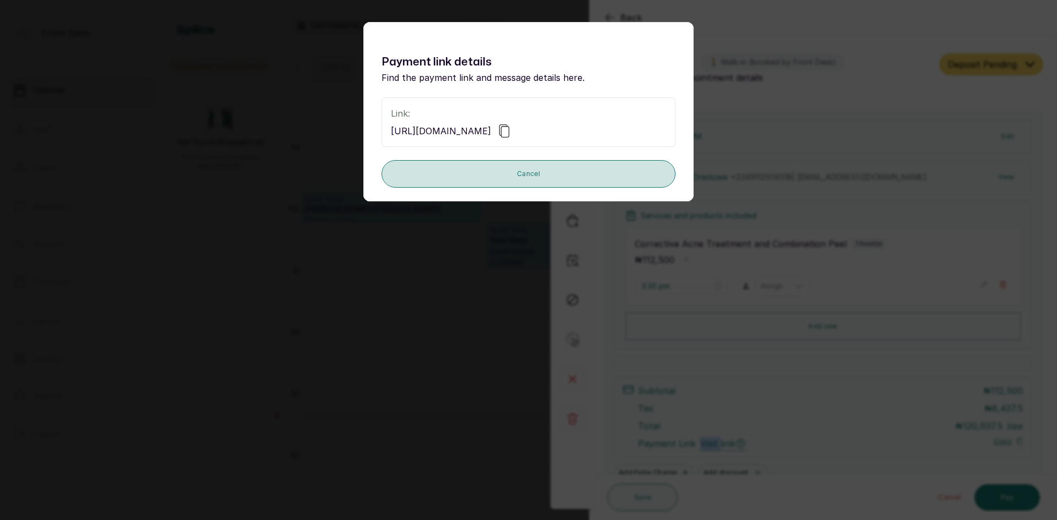
click at [487, 176] on button "Cancel" at bounding box center [529, 174] width 294 height 28
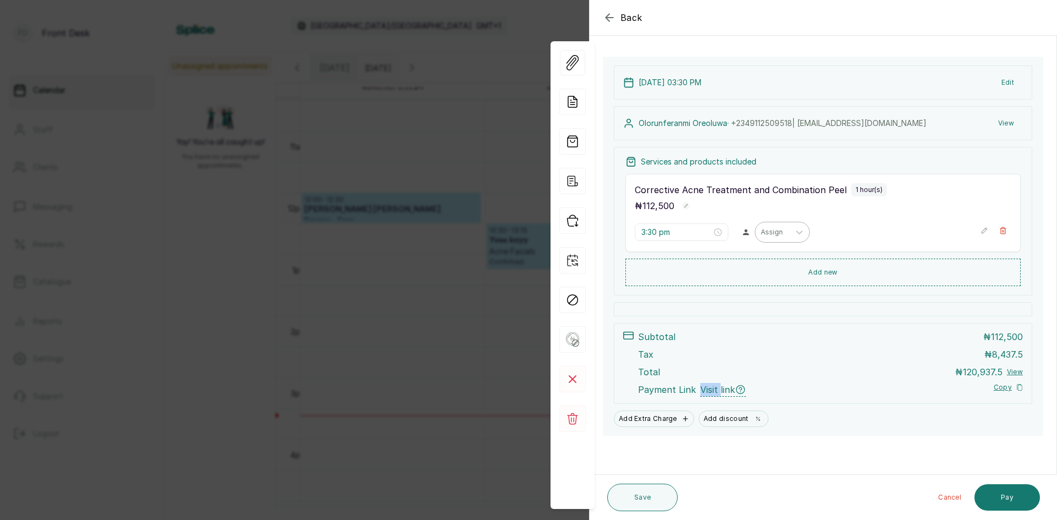
scroll to position [54, 0]
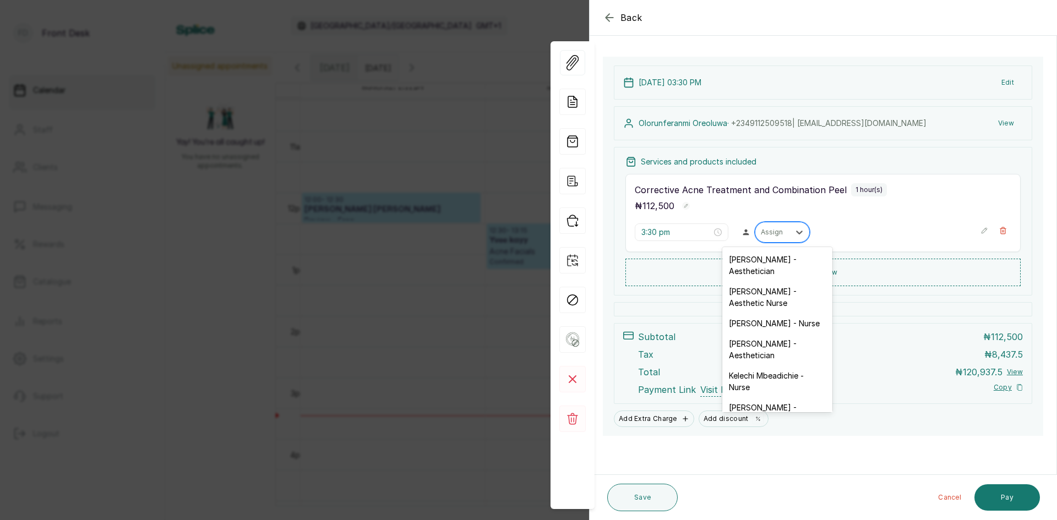
click at [770, 231] on div at bounding box center [772, 232] width 23 height 10
click at [767, 324] on div "[PERSON_NAME] - Nurse" at bounding box center [777, 323] width 110 height 20
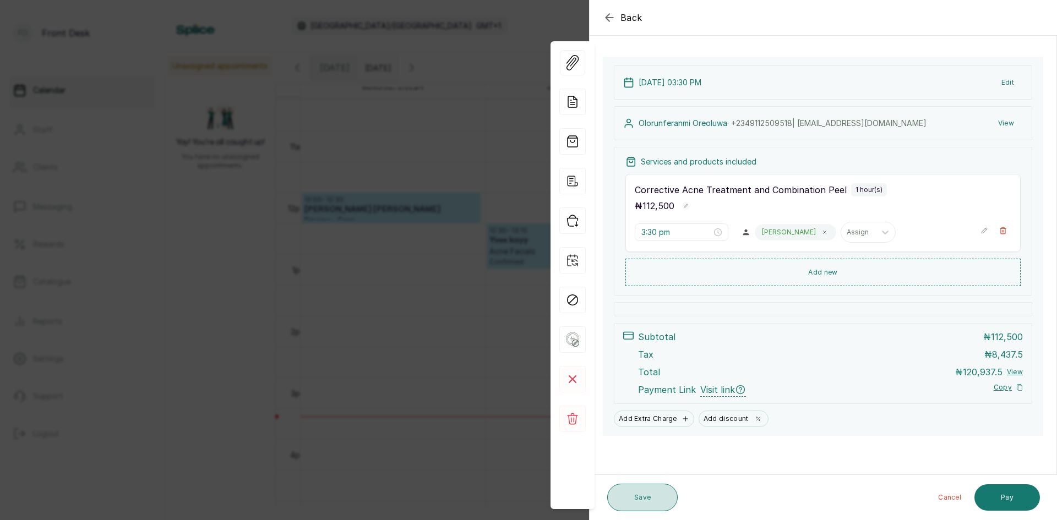
click at [637, 496] on button "Save" at bounding box center [642, 498] width 70 height 28
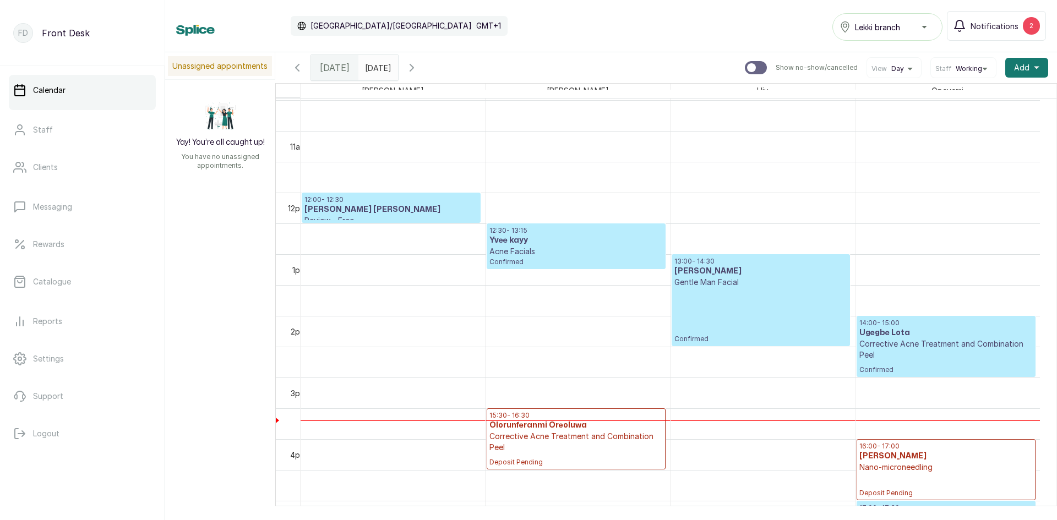
scroll to position [701, 0]
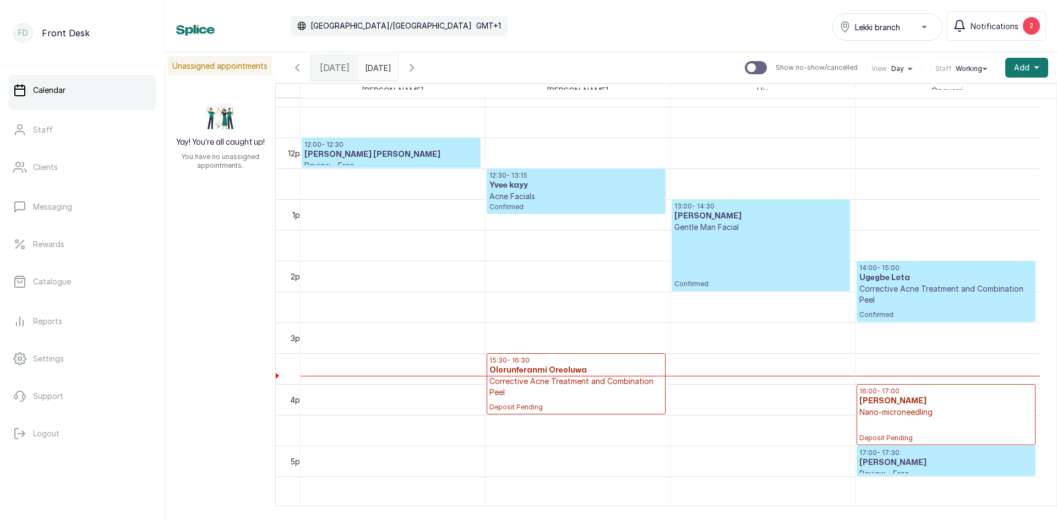
click at [384, 156] on h3 "[PERSON_NAME] [PERSON_NAME]" at bounding box center [390, 154] width 173 height 11
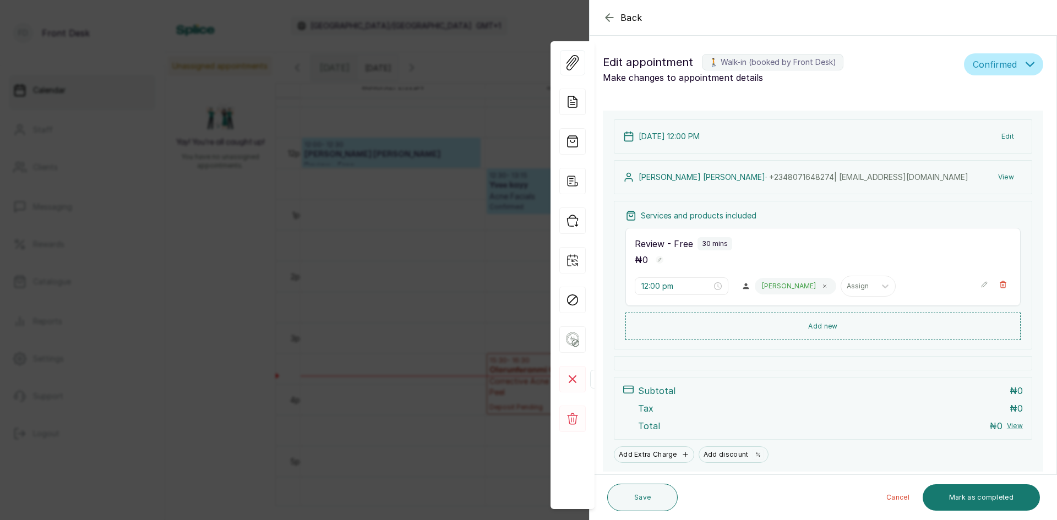
click at [573, 377] on rect at bounding box center [572, 379] width 26 height 26
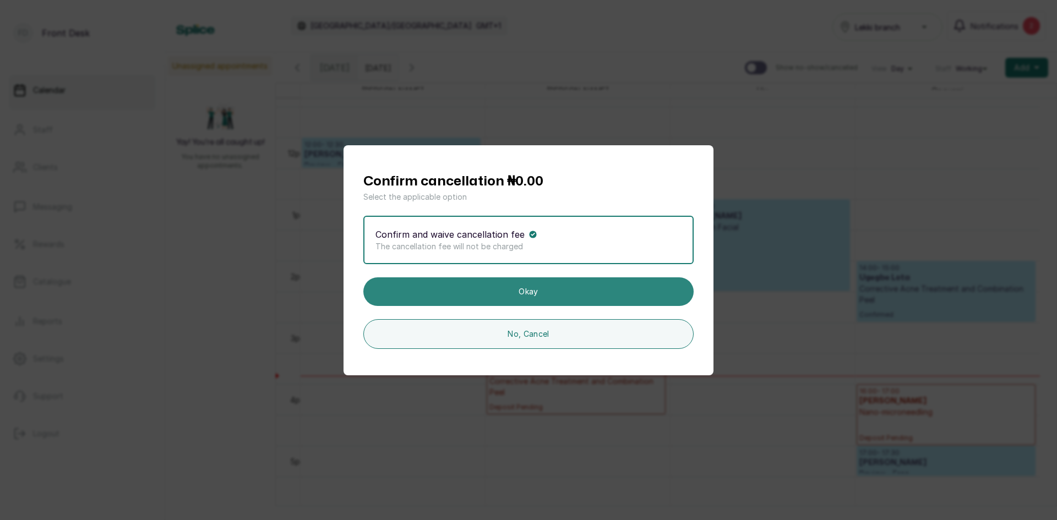
click at [545, 287] on button "Okay" at bounding box center [528, 292] width 330 height 29
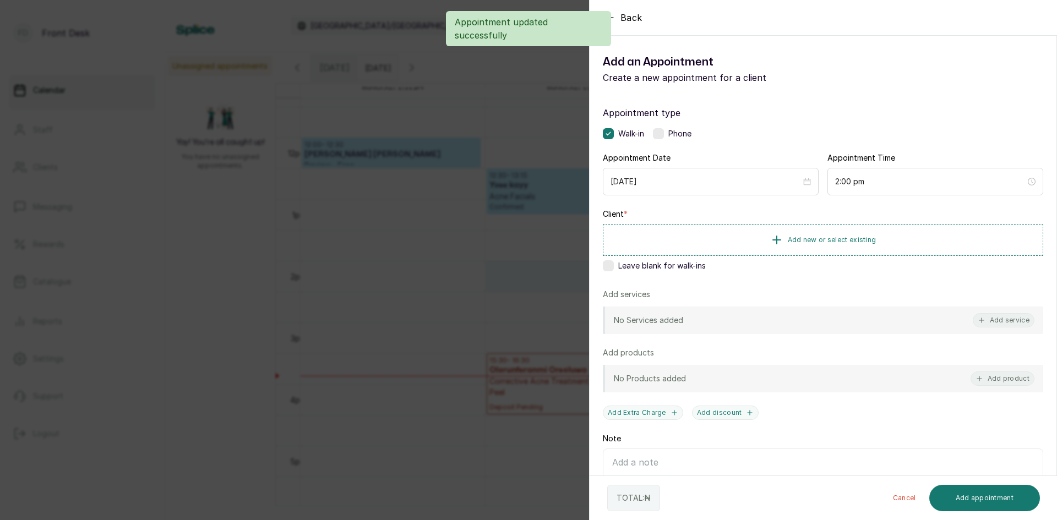
click at [288, 279] on div "Back Add Appointment Add an Appointment Create a new appointment for a client A…" at bounding box center [528, 260] width 1057 height 520
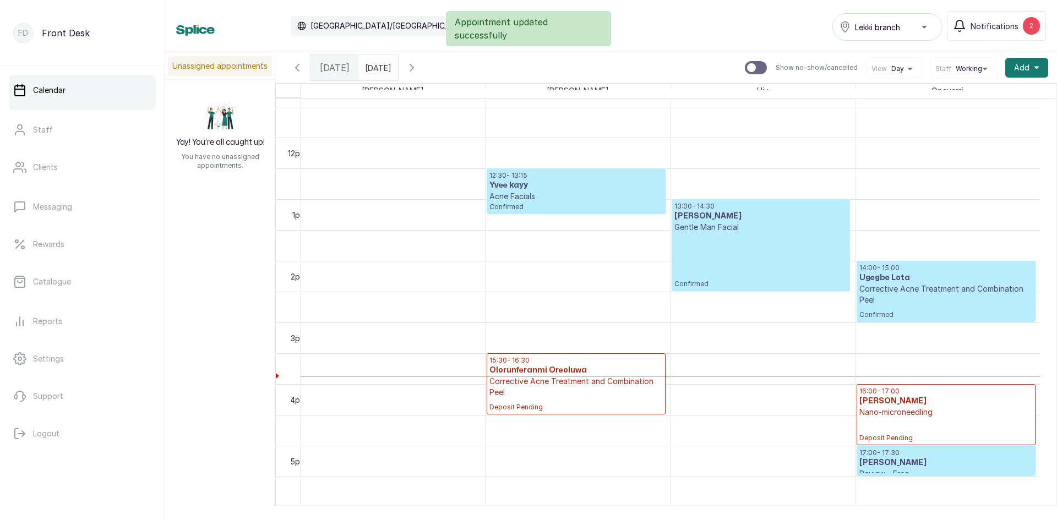
click at [903, 414] on p "Nano-microneedling" at bounding box center [945, 412] width 173 height 11
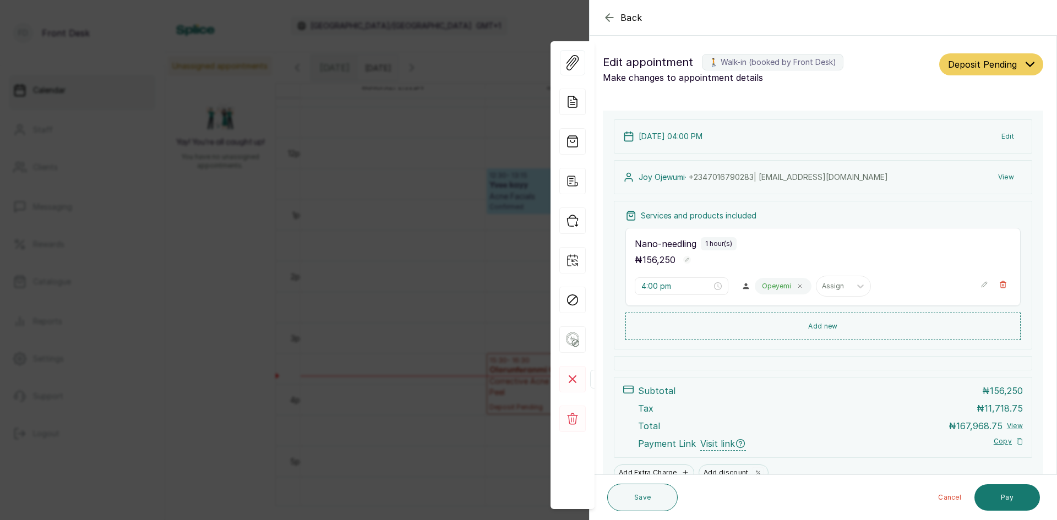
click at [572, 377] on rect at bounding box center [572, 379] width 26 height 26
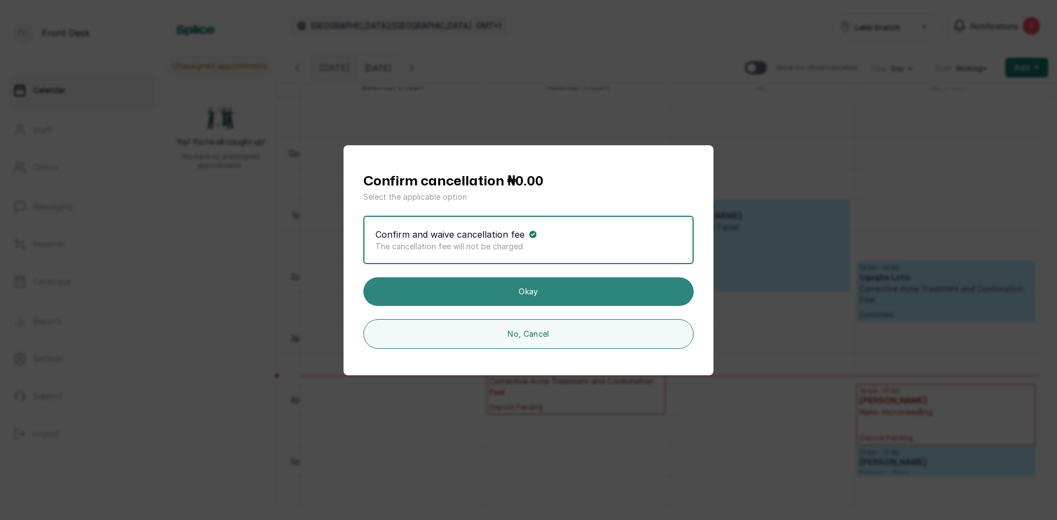
click at [534, 288] on button "Okay" at bounding box center [528, 292] width 330 height 29
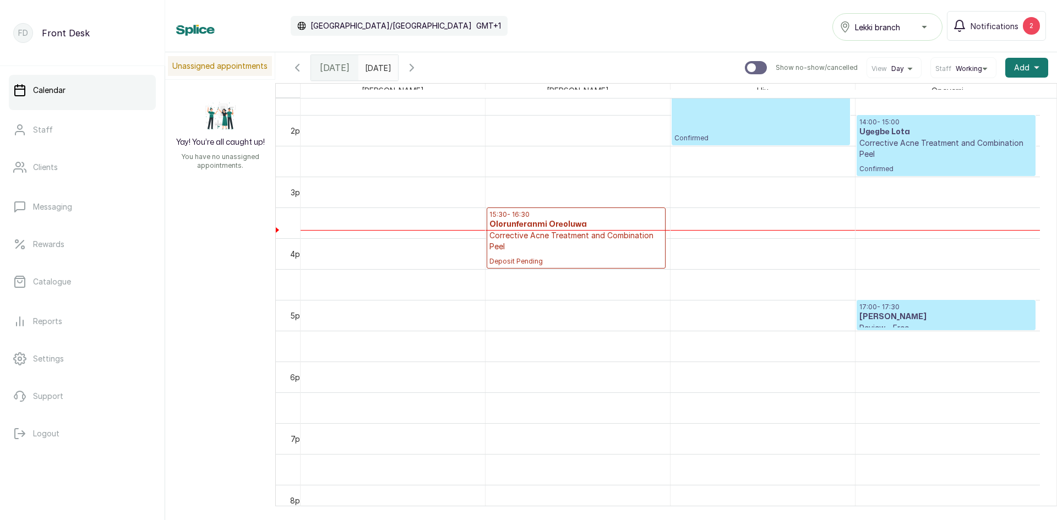
scroll to position [921, 0]
